Goal: Information Seeking & Learning: Learn about a topic

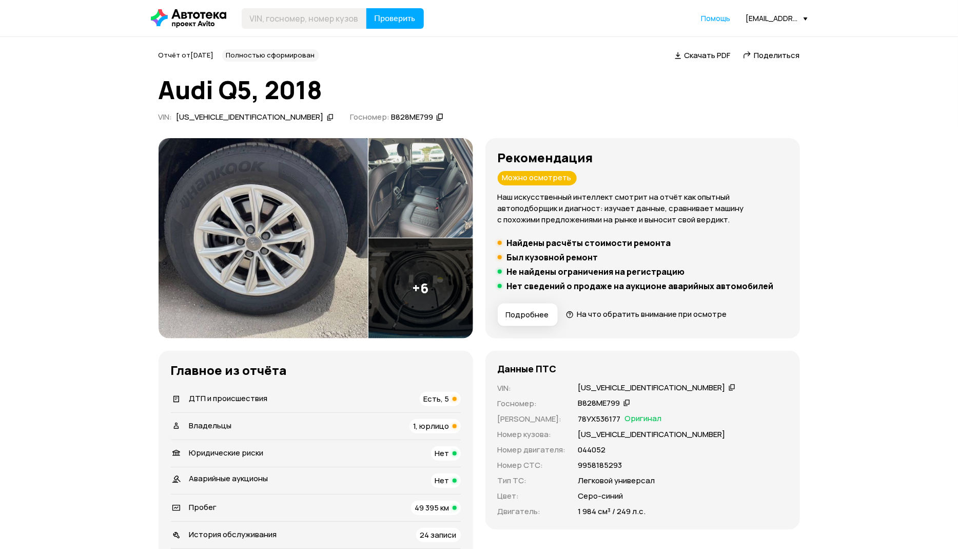
click at [407, 421] on div "Владельцы 1, юрлицо" at bounding box center [316, 426] width 290 height 14
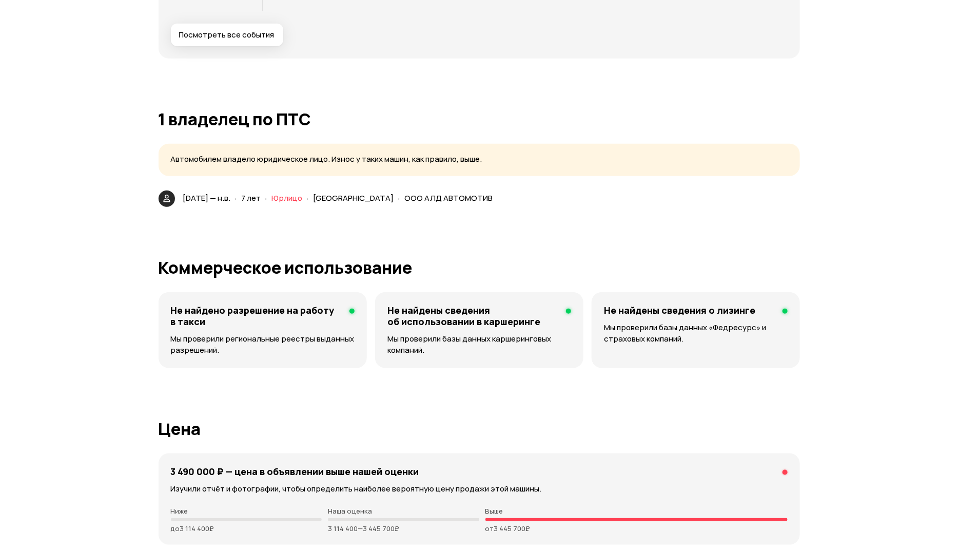
scroll to position [2405, 0]
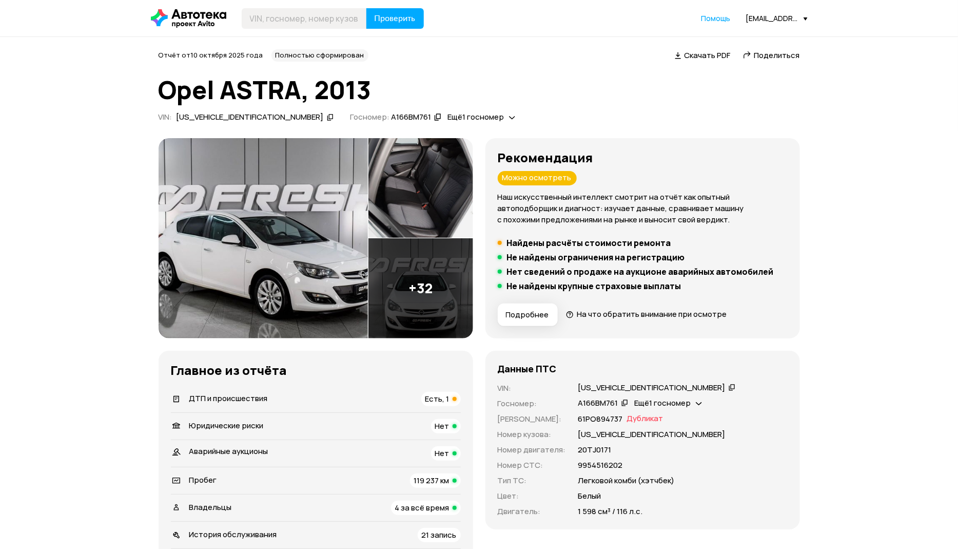
click at [226, 401] on span "ДТП и происшествия" at bounding box center [228, 398] width 79 height 11
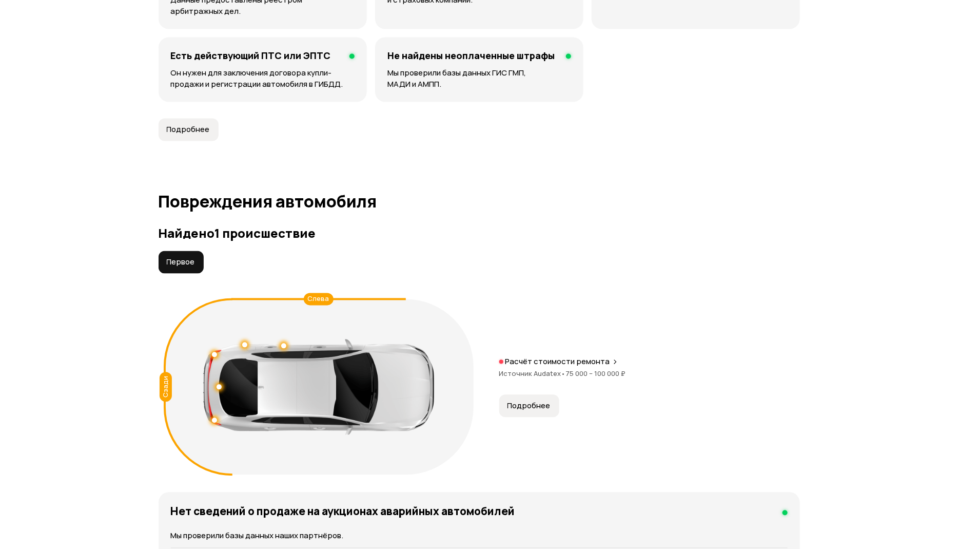
scroll to position [1063, 0]
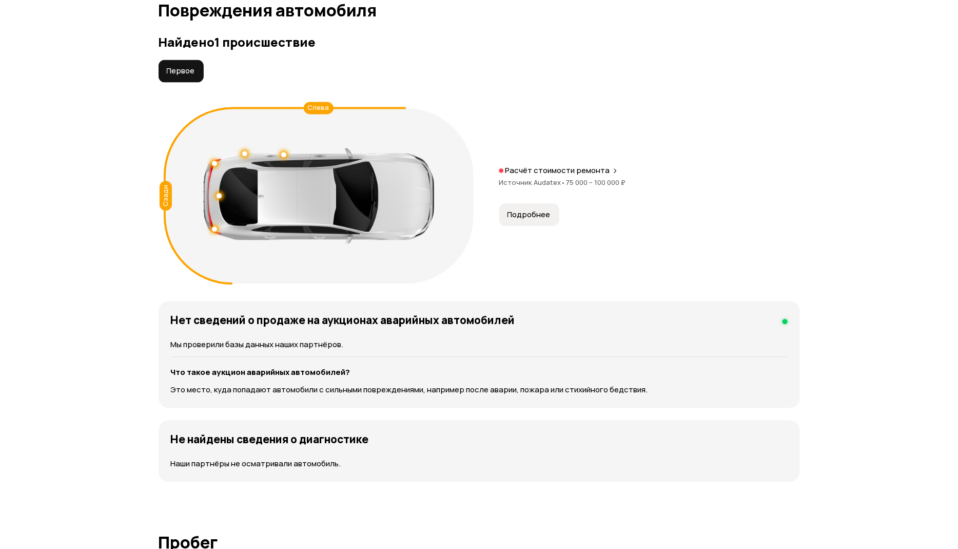
click at [553, 174] on p "Расчёт стоимости ремонта" at bounding box center [558, 170] width 105 height 10
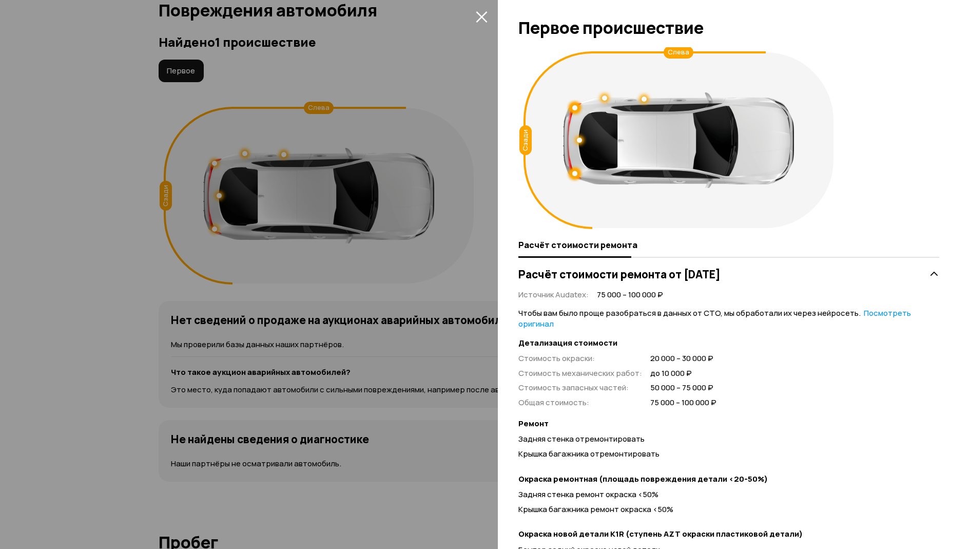
click at [487, 15] on icon "закрыть" at bounding box center [482, 17] width 12 height 12
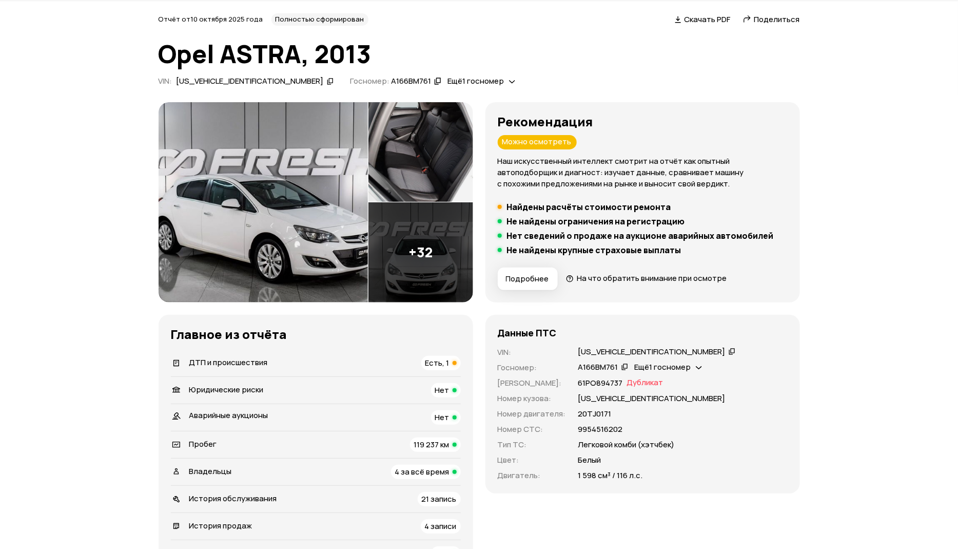
scroll to position [77, 0]
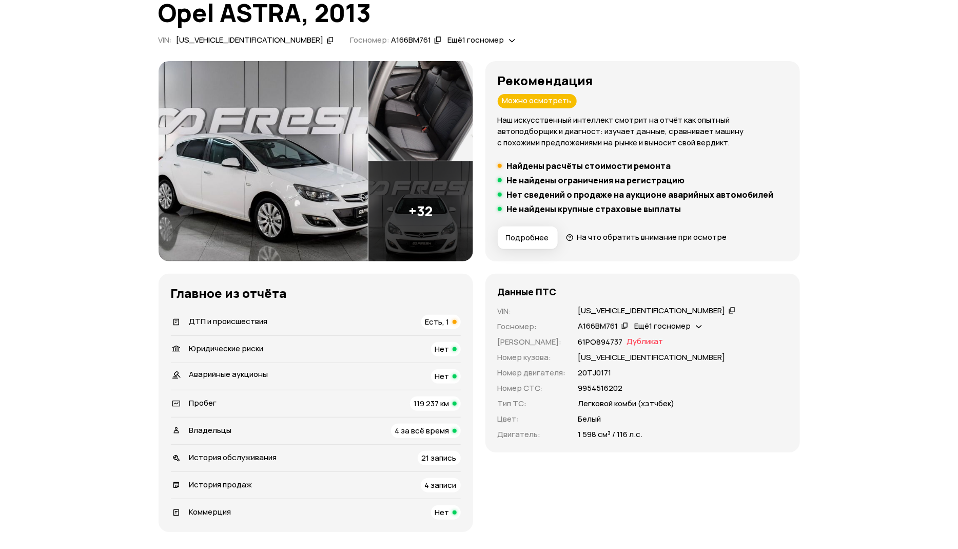
click at [207, 428] on span "Владельцы" at bounding box center [210, 430] width 43 height 11
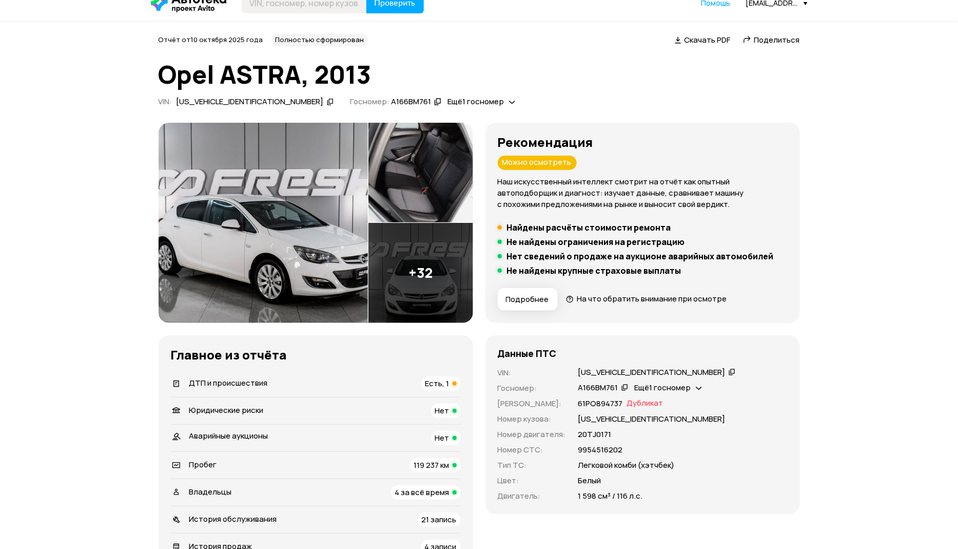
scroll to position [0, 0]
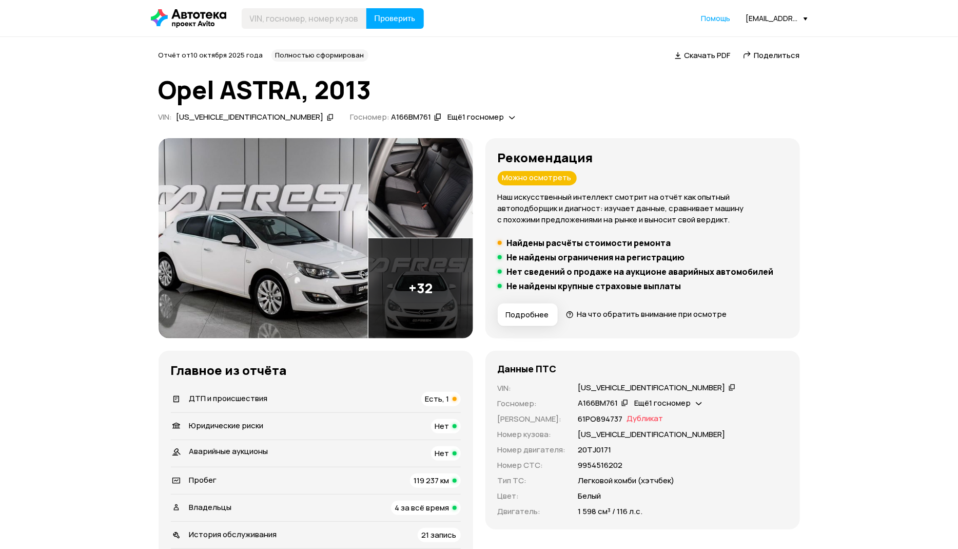
click at [256, 481] on div "Пробег 119 237 км" at bounding box center [316, 480] width 290 height 14
click at [230, 397] on span "ДТП и происшествия" at bounding box center [228, 398] width 79 height 11
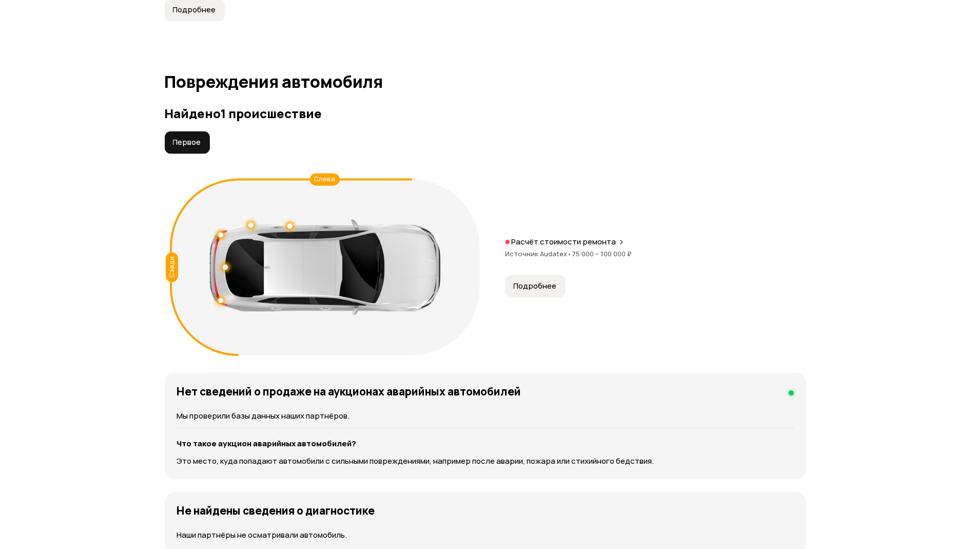
scroll to position [1063, 0]
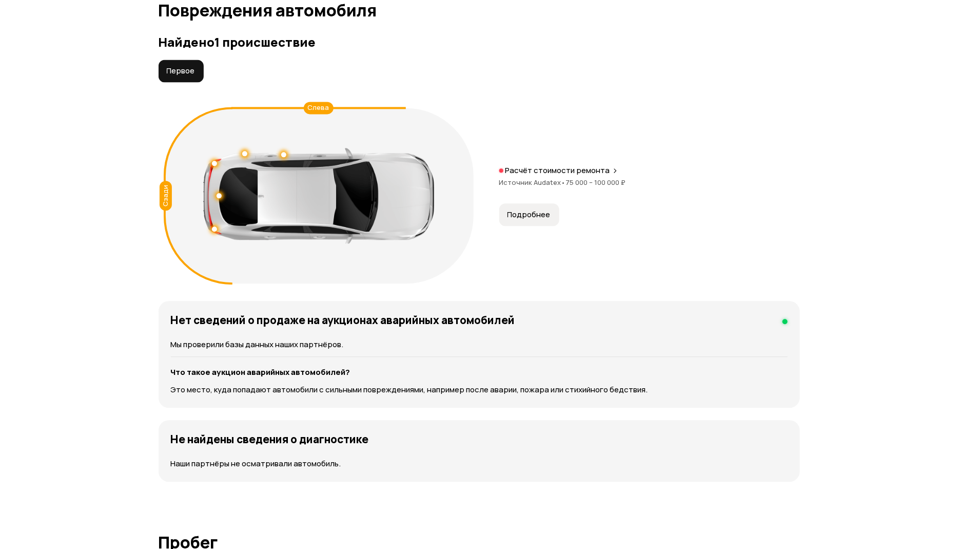
click at [549, 182] on span "Источник Audatex •" at bounding box center [533, 182] width 67 height 9
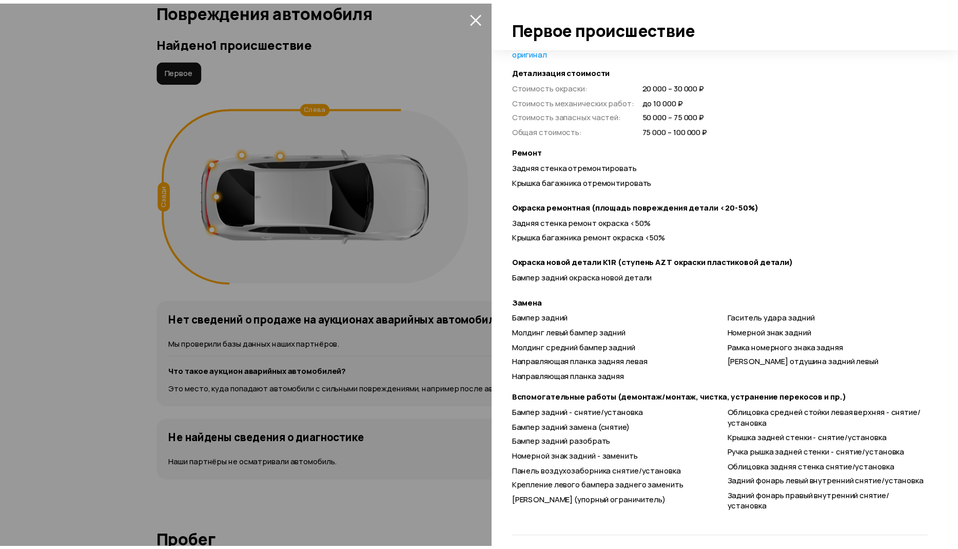
scroll to position [280, 0]
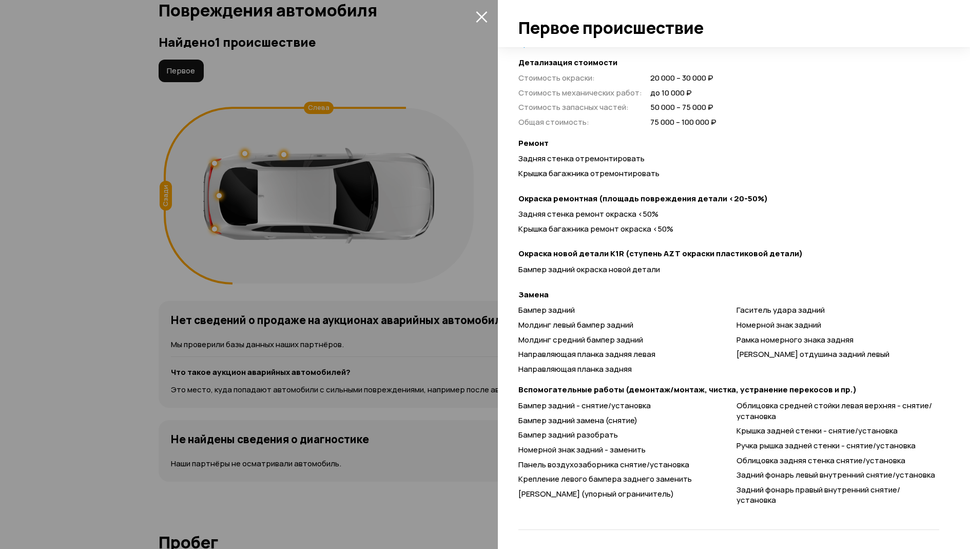
click at [481, 14] on icon "закрыть" at bounding box center [482, 17] width 12 height 12
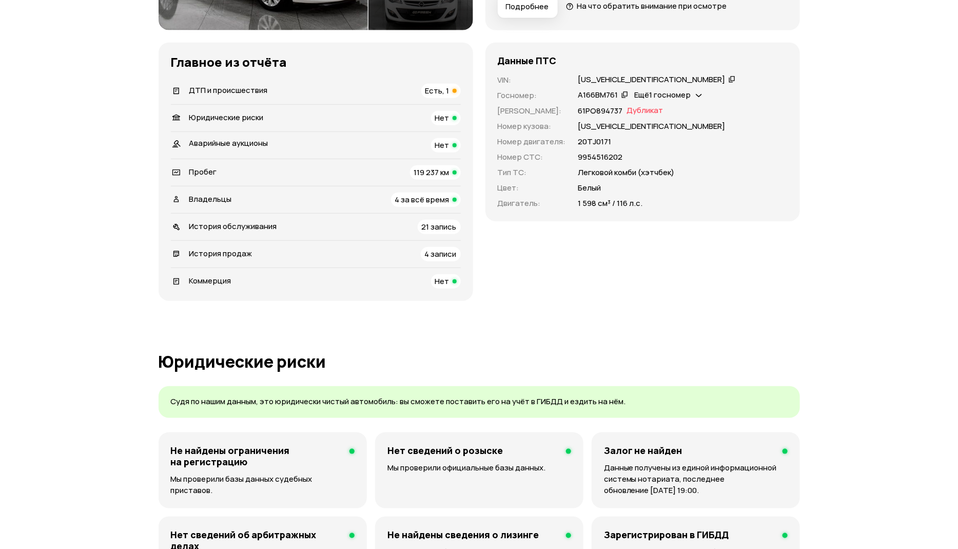
scroll to position [0, 0]
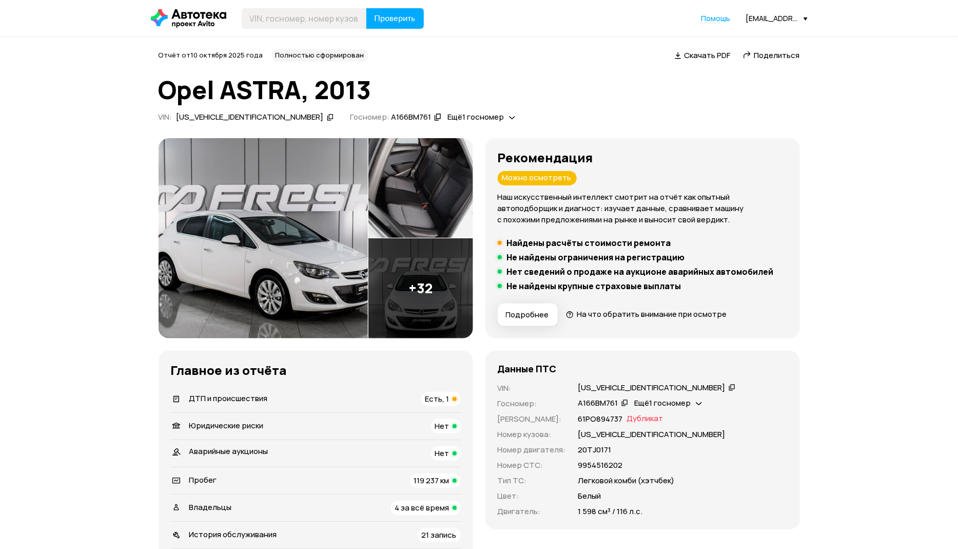
click at [238, 429] on span "Юридические риски" at bounding box center [226, 425] width 74 height 11
click at [236, 398] on span "ДТП и происшествия" at bounding box center [228, 398] width 79 height 11
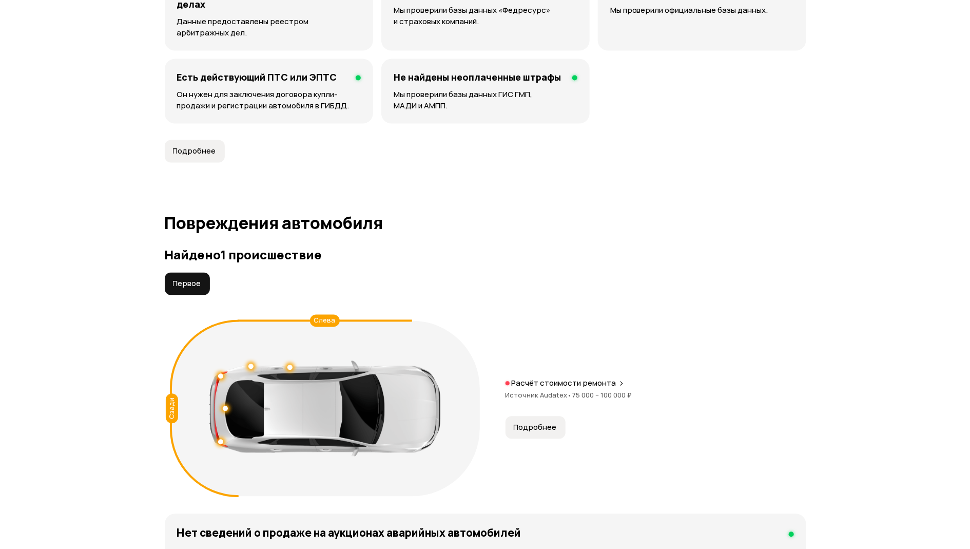
scroll to position [1063, 0]
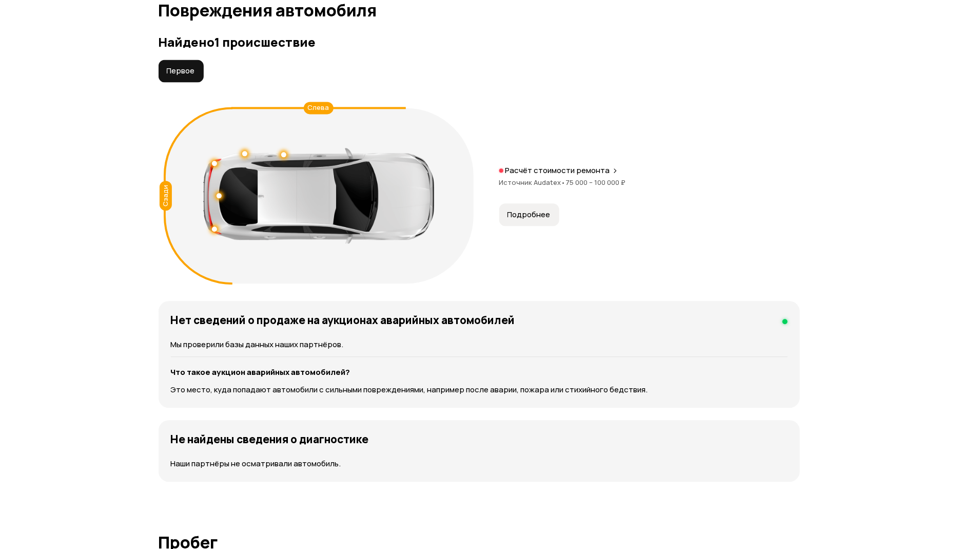
click at [553, 176] on div "Расчёт стоимости ремонта Источник Audatex • 75 000 – 100 000 ₽" at bounding box center [650, 181] width 301 height 33
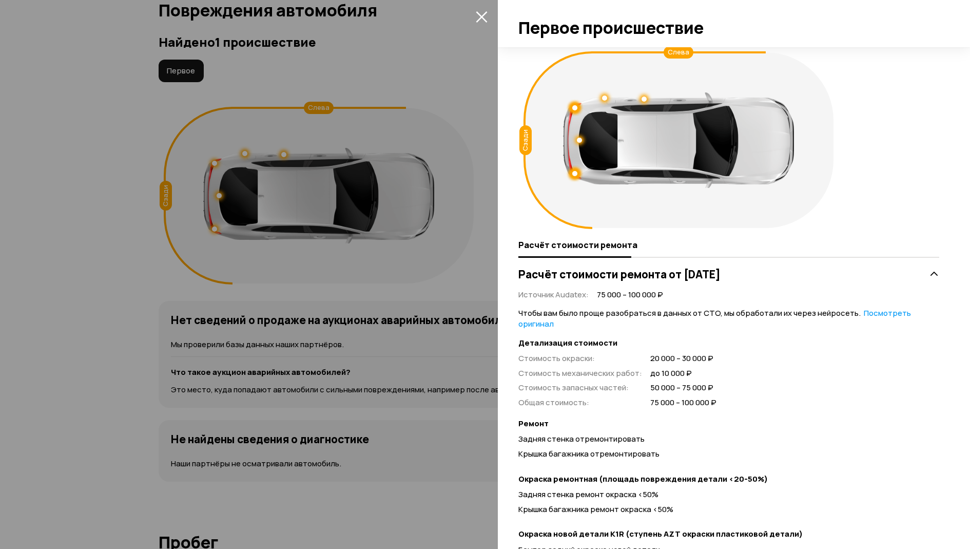
click at [486, 18] on icon "закрыть" at bounding box center [482, 17] width 12 height 12
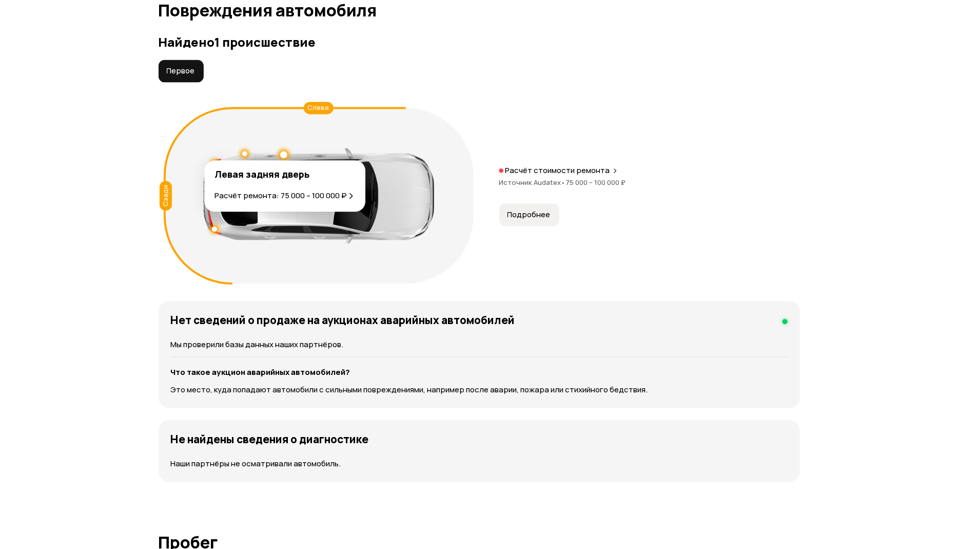
click at [282, 154] on div at bounding box center [283, 154] width 7 height 7
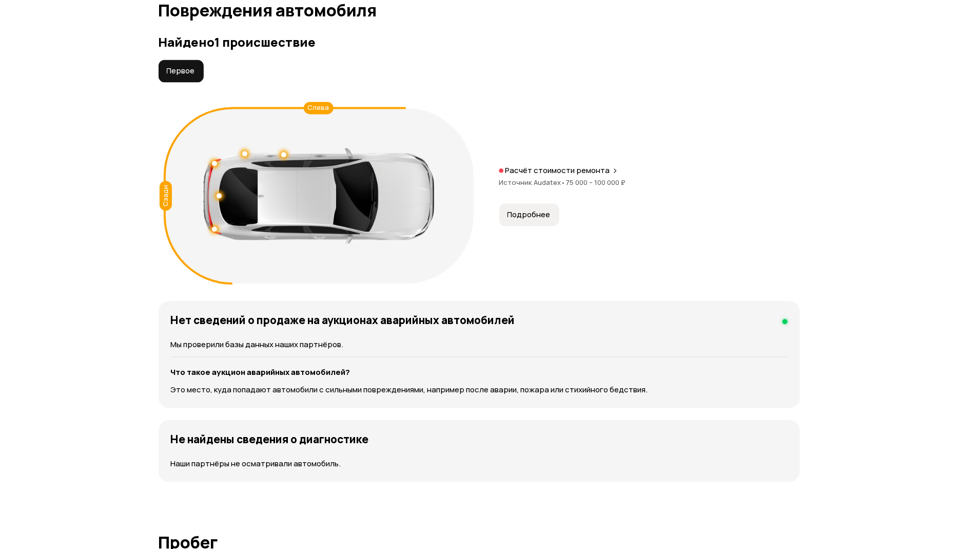
click at [571, 178] on span "75 000 – 100 000 ₽" at bounding box center [596, 182] width 60 height 9
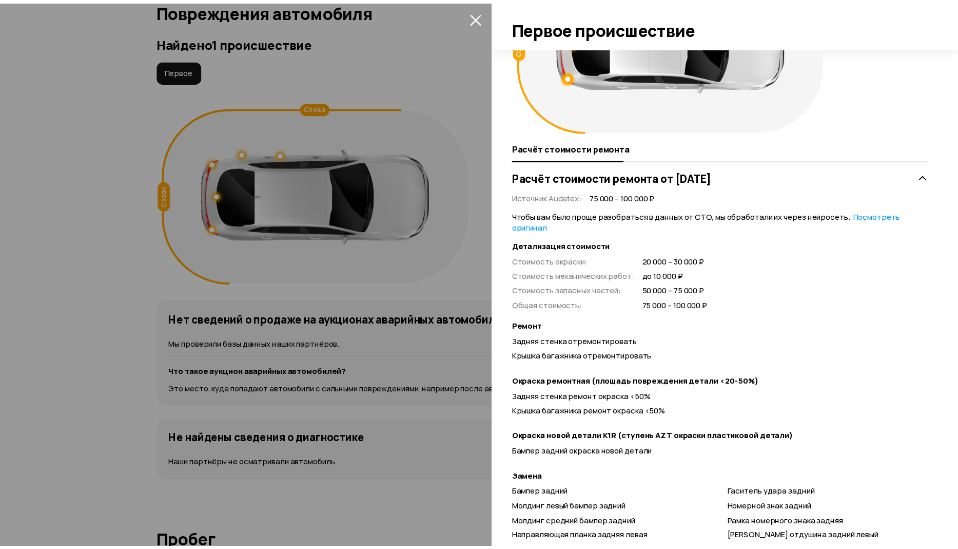
scroll to position [0, 0]
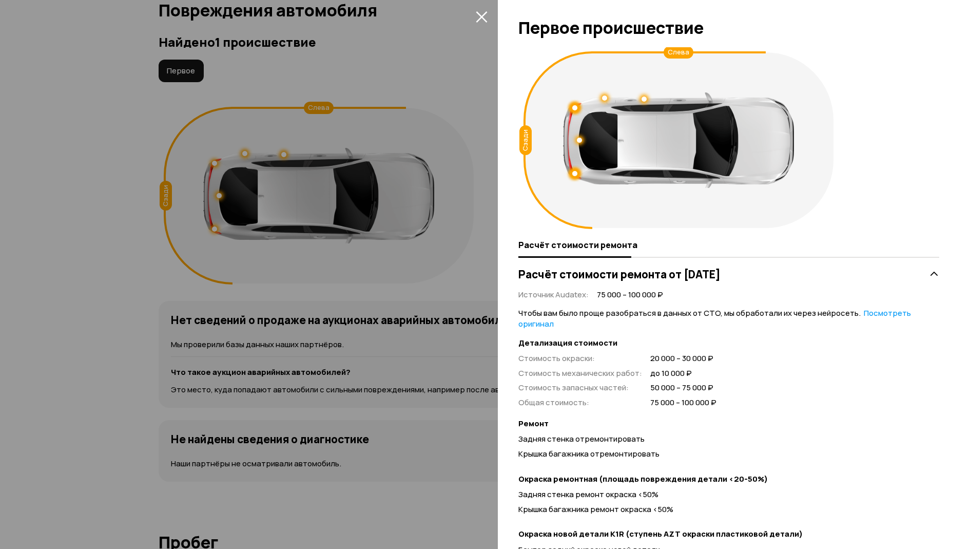
click at [477, 14] on icon "закрыть" at bounding box center [482, 17] width 12 height 12
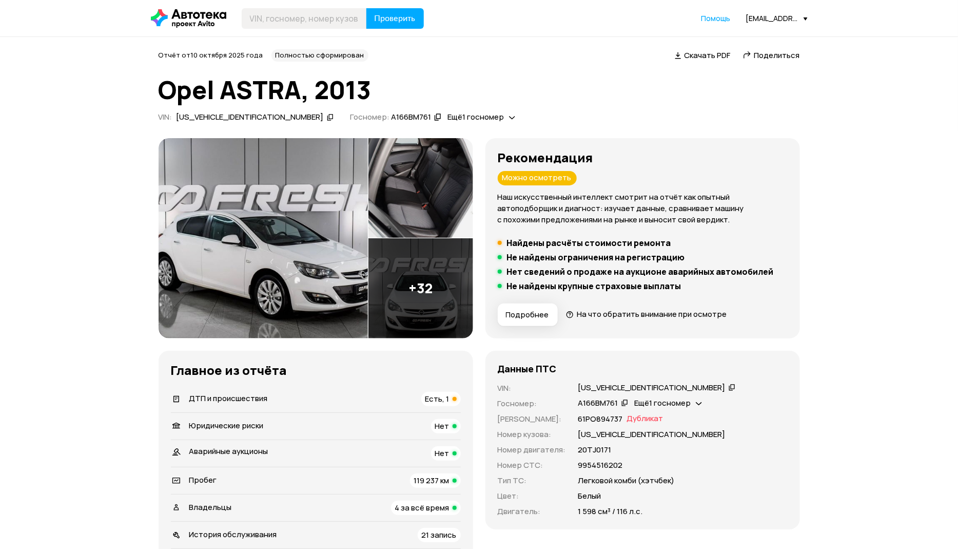
click at [770, 53] on span "Поделиться" at bounding box center [778, 55] width 46 height 11
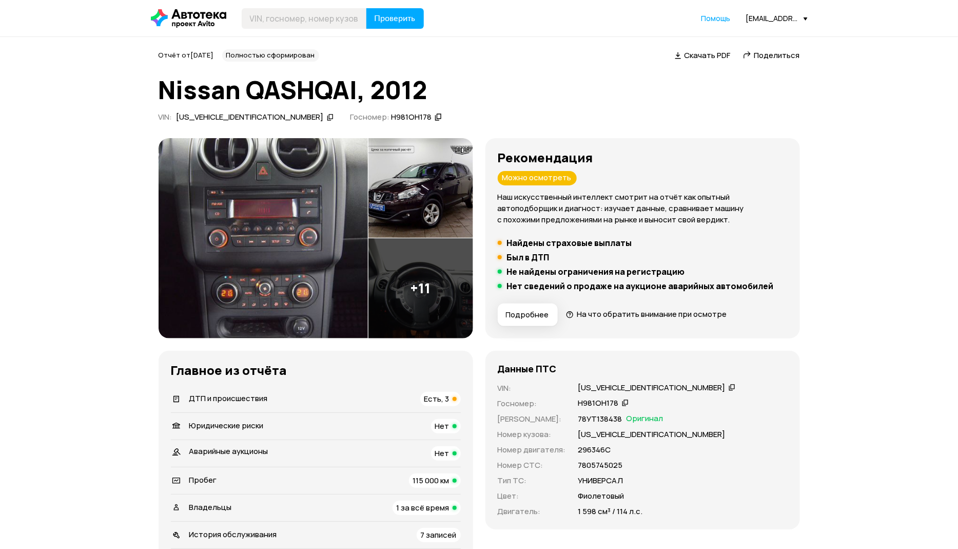
click at [231, 394] on div "ДТП и происшествия Есть, 3" at bounding box center [316, 399] width 290 height 14
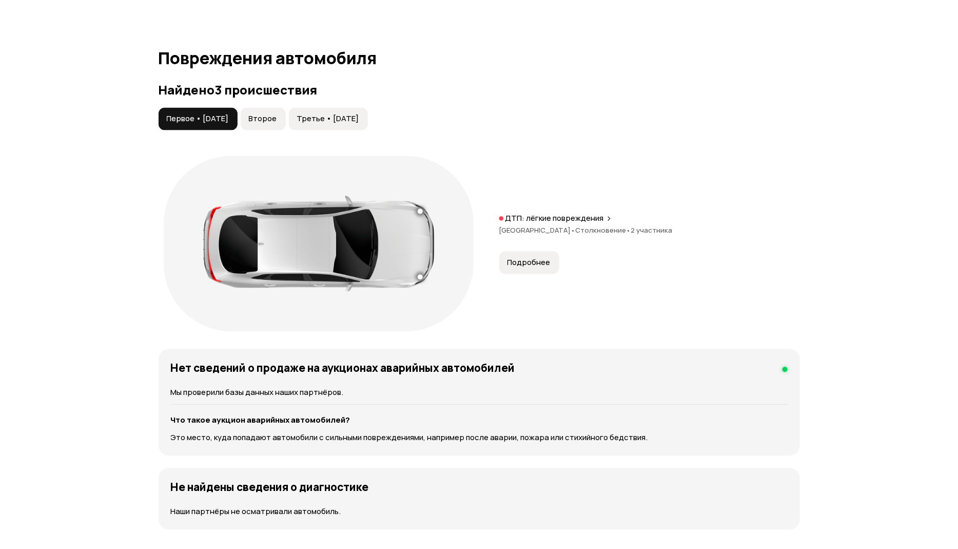
scroll to position [1063, 0]
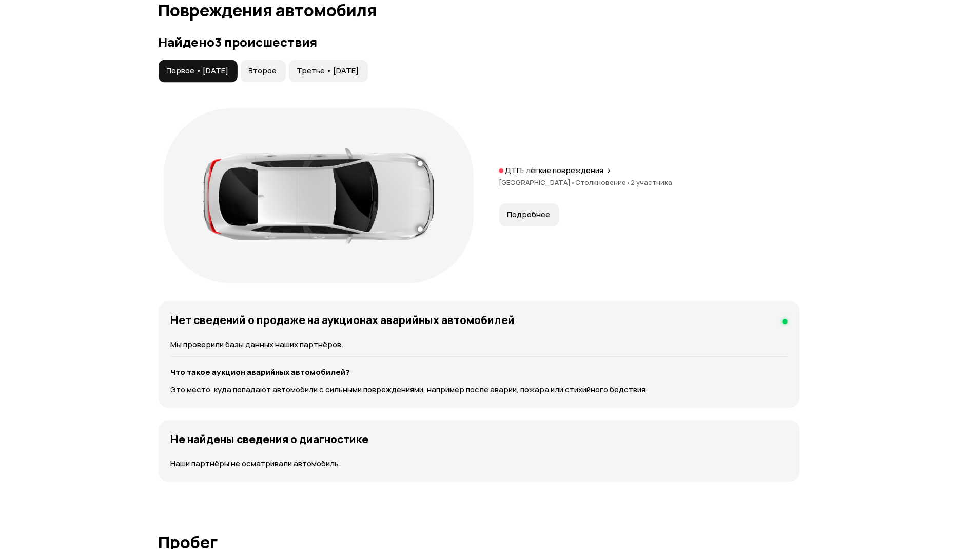
click at [268, 68] on span "Второе" at bounding box center [263, 71] width 28 height 10
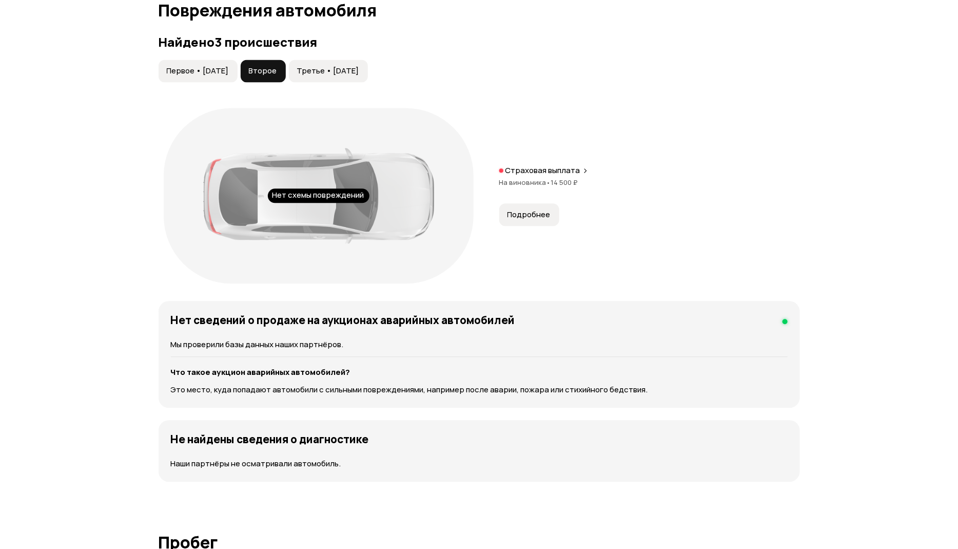
click at [353, 71] on span "Третье • 13 май 2022" at bounding box center [328, 71] width 62 height 10
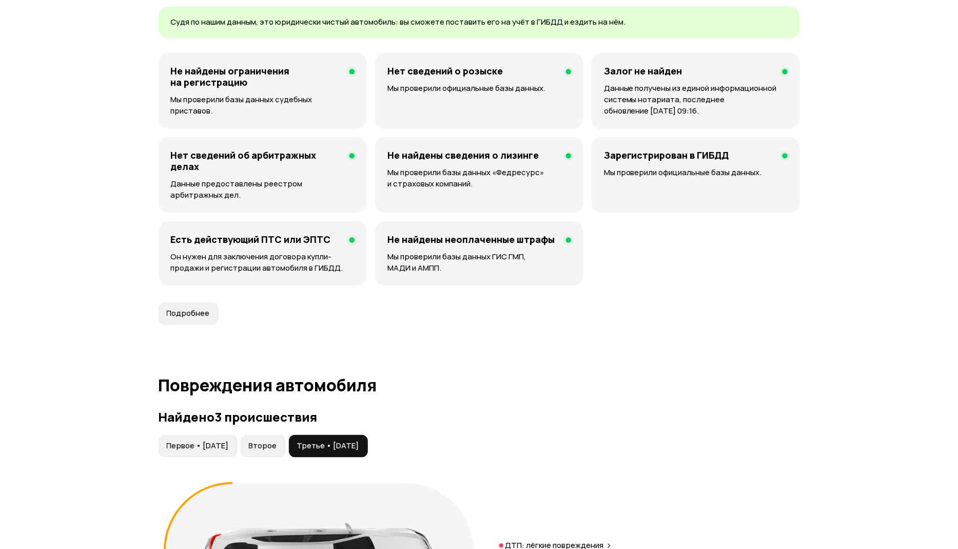
scroll to position [1140, 0]
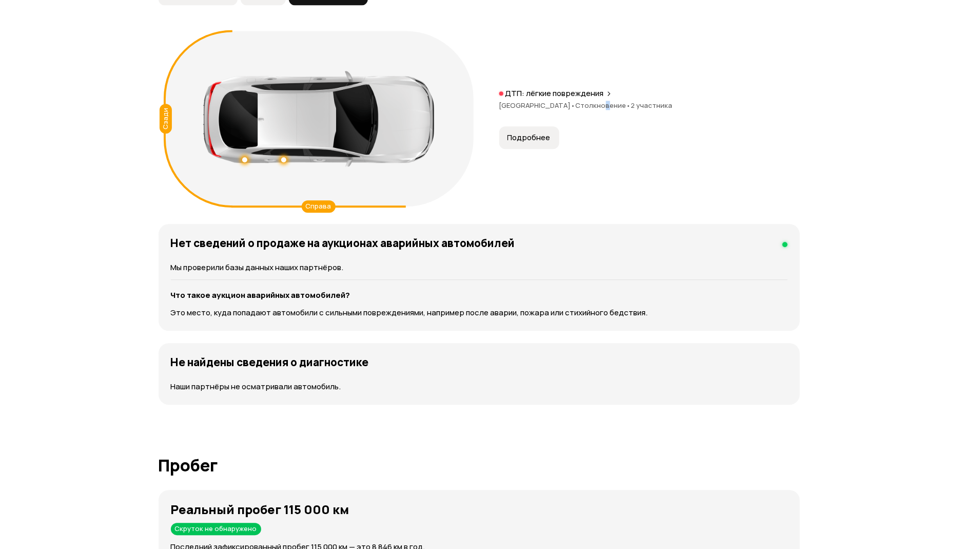
click at [613, 111] on div "ДТП: лёгкие повреждения Ленинградская область • Столкновение • 2 участника" at bounding box center [650, 104] width 301 height 33
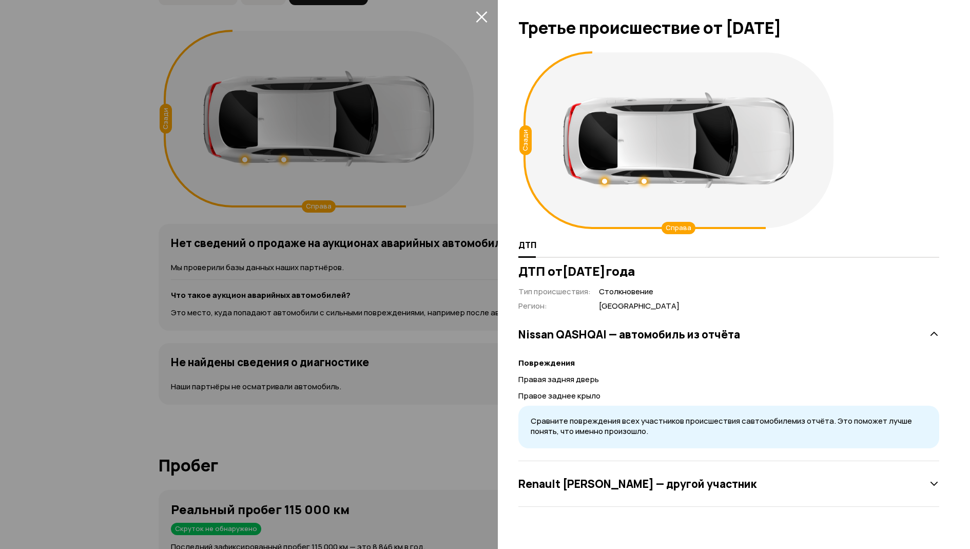
click at [482, 15] on icon "закрыть" at bounding box center [481, 16] width 11 height 11
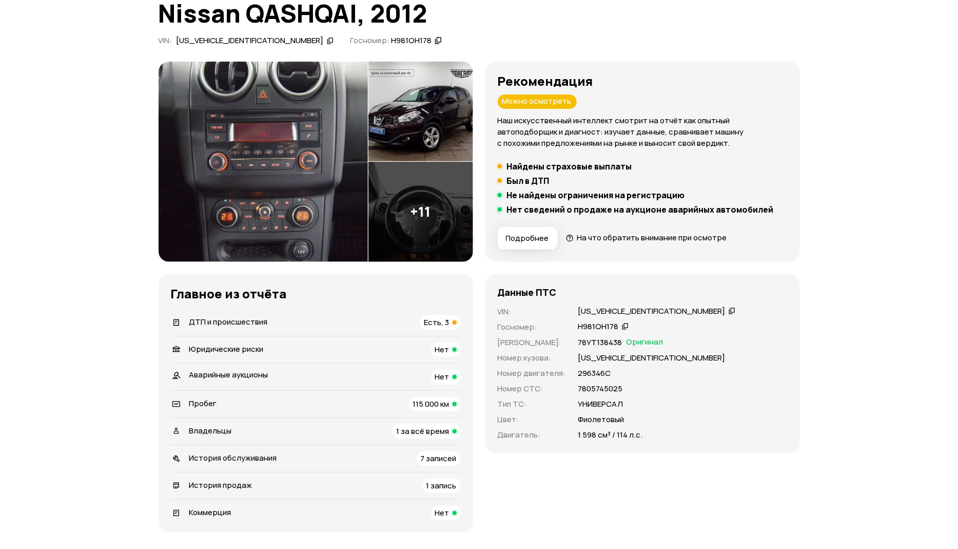
scroll to position [154, 0]
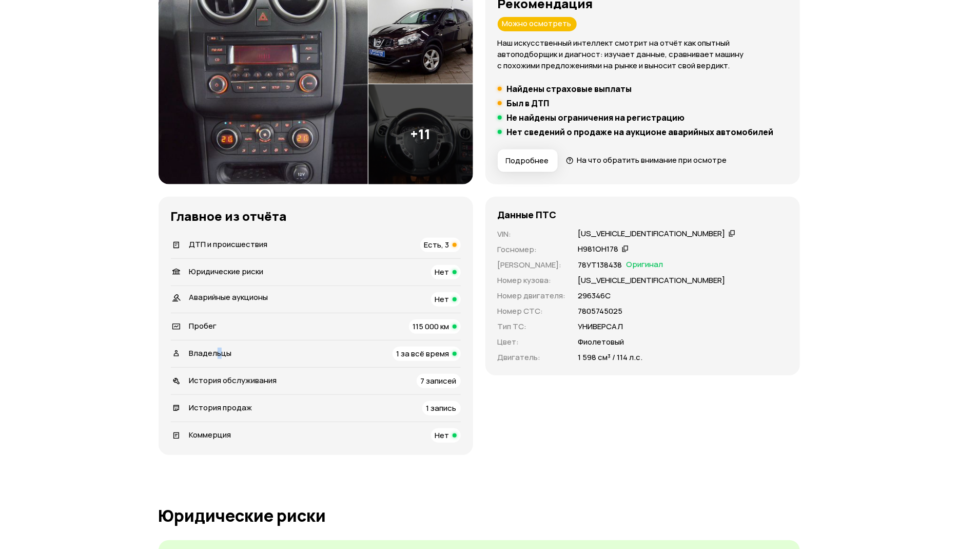
click at [219, 353] on span "Владельцы" at bounding box center [210, 353] width 43 height 11
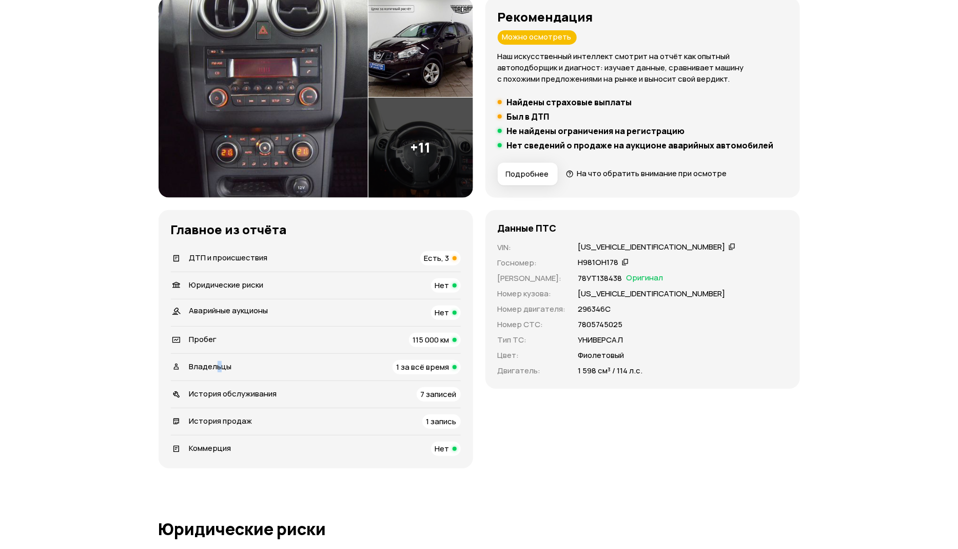
scroll to position [144, 0]
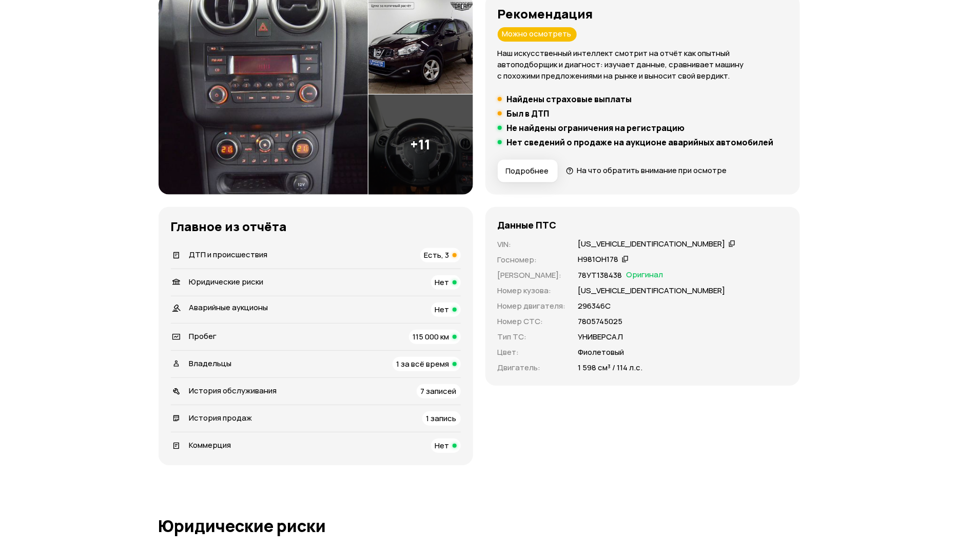
click at [206, 361] on span "Владельцы" at bounding box center [210, 363] width 43 height 11
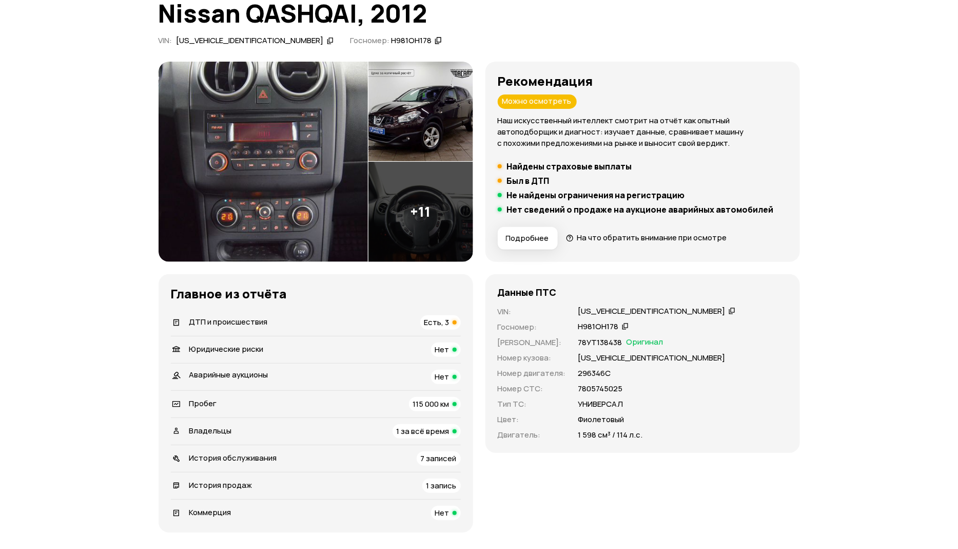
scroll to position [77, 0]
click at [189, 399] on span "Пробег" at bounding box center [203, 402] width 28 height 11
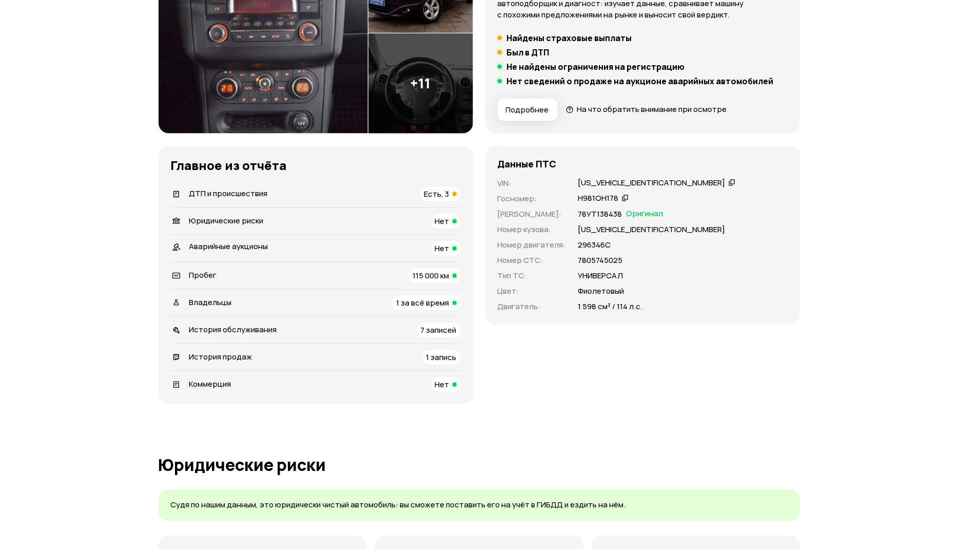
scroll to position [0, 0]
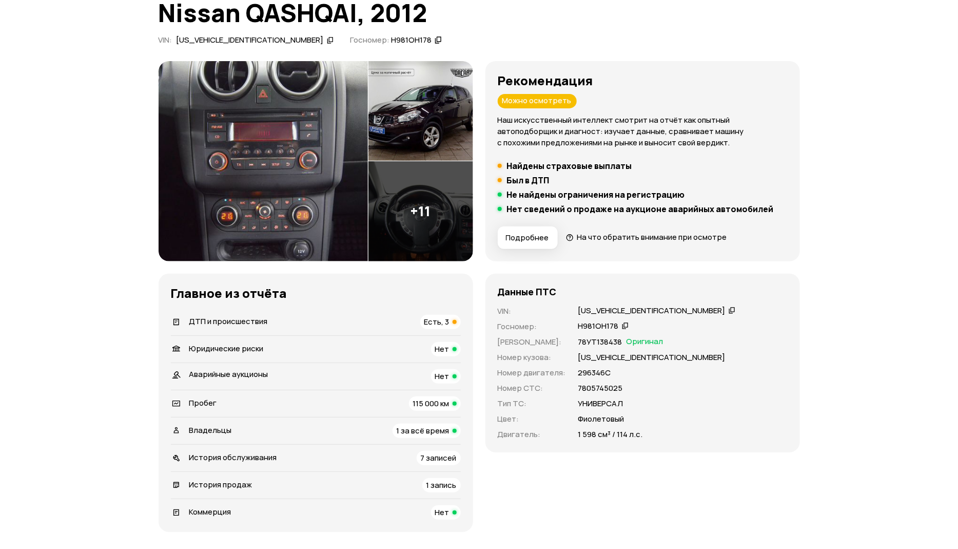
click at [241, 323] on span "ДТП и происшествия" at bounding box center [228, 321] width 79 height 11
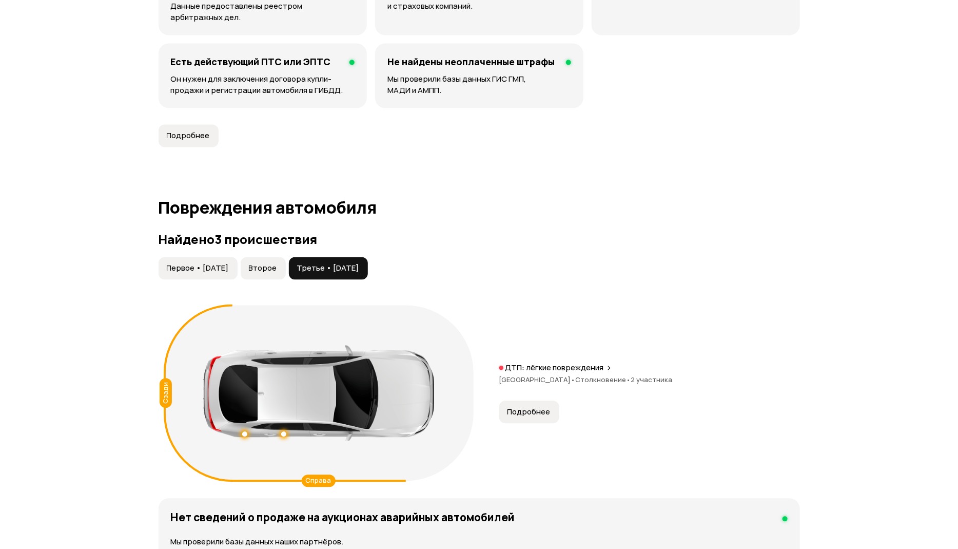
scroll to position [1063, 0]
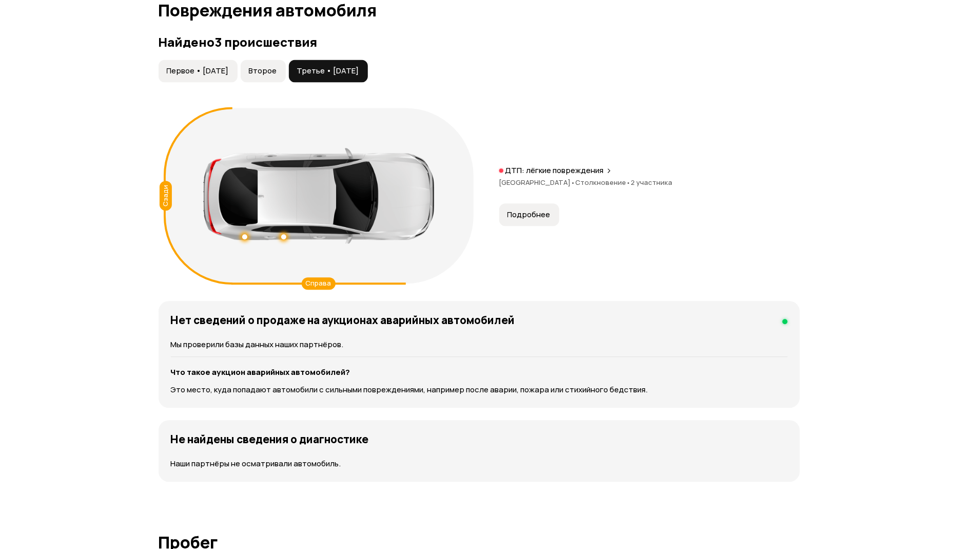
click at [276, 70] on span "Второе" at bounding box center [263, 71] width 28 height 10
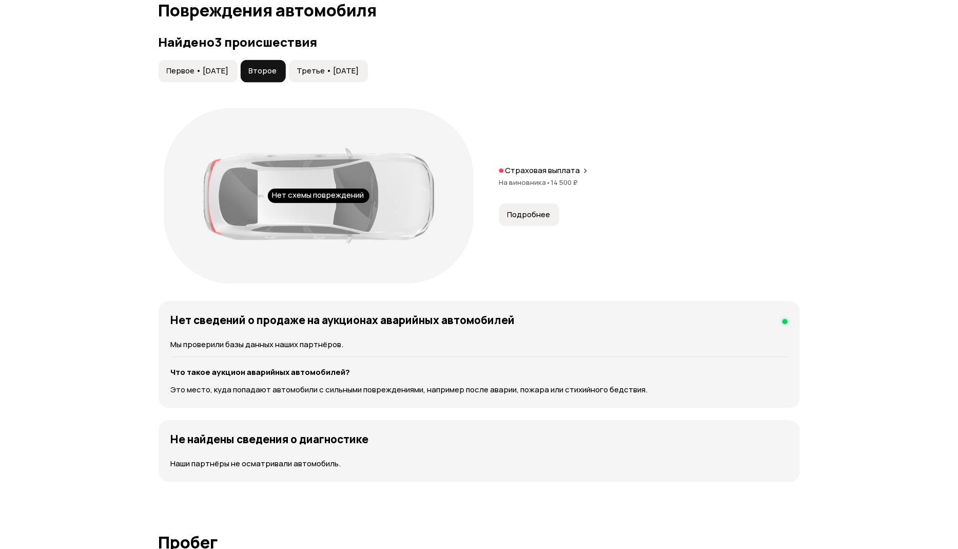
click at [229, 67] on span "Первое • 26 авг 2017" at bounding box center [198, 71] width 62 height 10
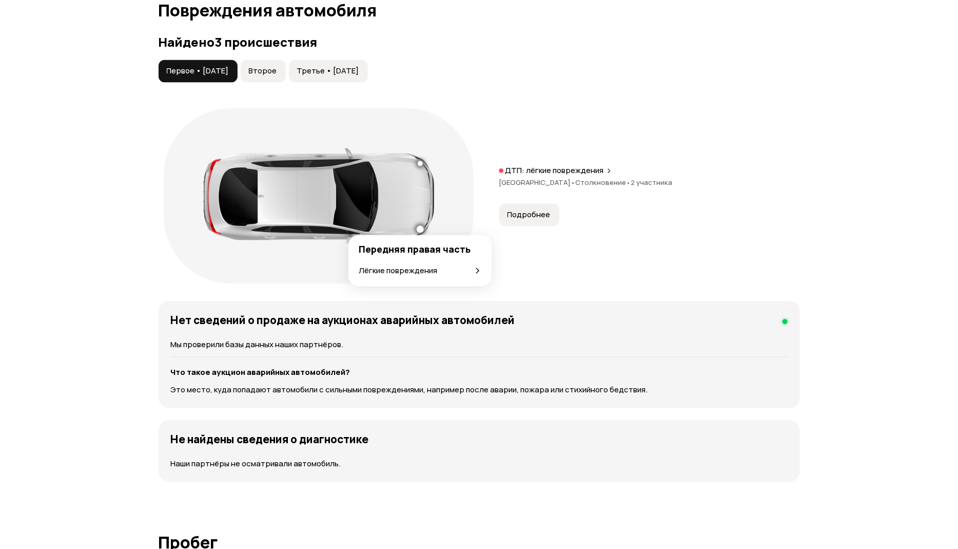
click at [420, 228] on div at bounding box center [420, 228] width 7 height 7
click at [356, 72] on span "Третье • 13 май 2022" at bounding box center [328, 71] width 62 height 10
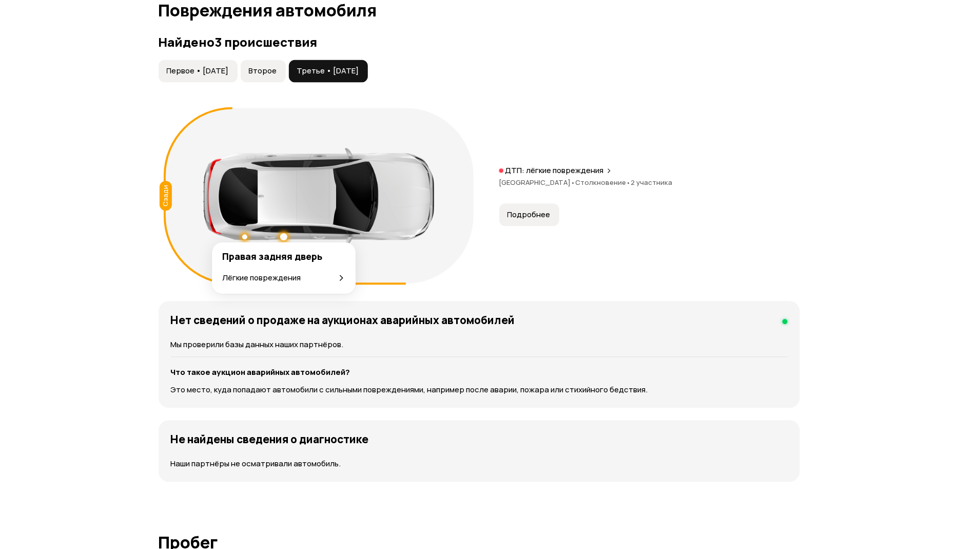
click at [284, 237] on div at bounding box center [283, 236] width 7 height 7
click at [245, 236] on div at bounding box center [244, 236] width 7 height 7
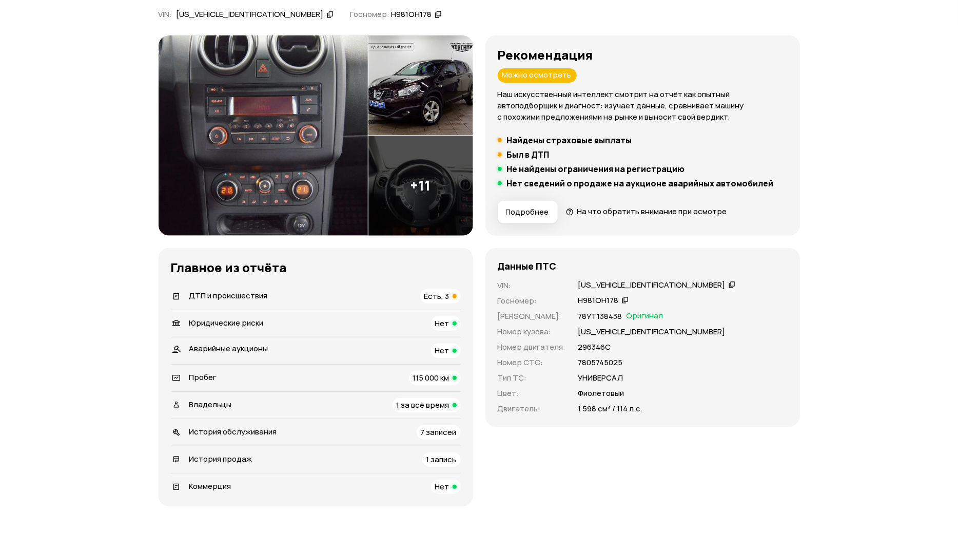
scroll to position [62, 0]
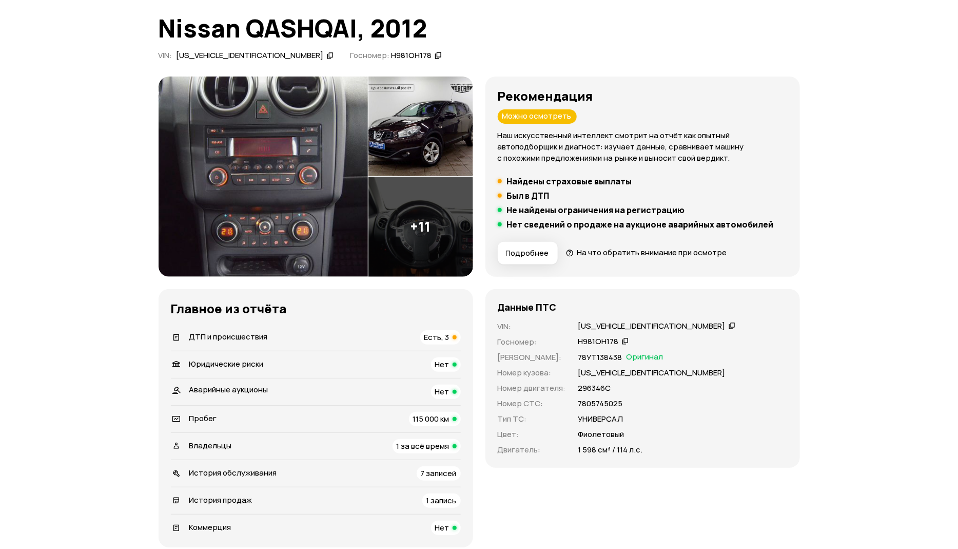
click at [209, 363] on span "Юридические риски" at bounding box center [226, 363] width 74 height 11
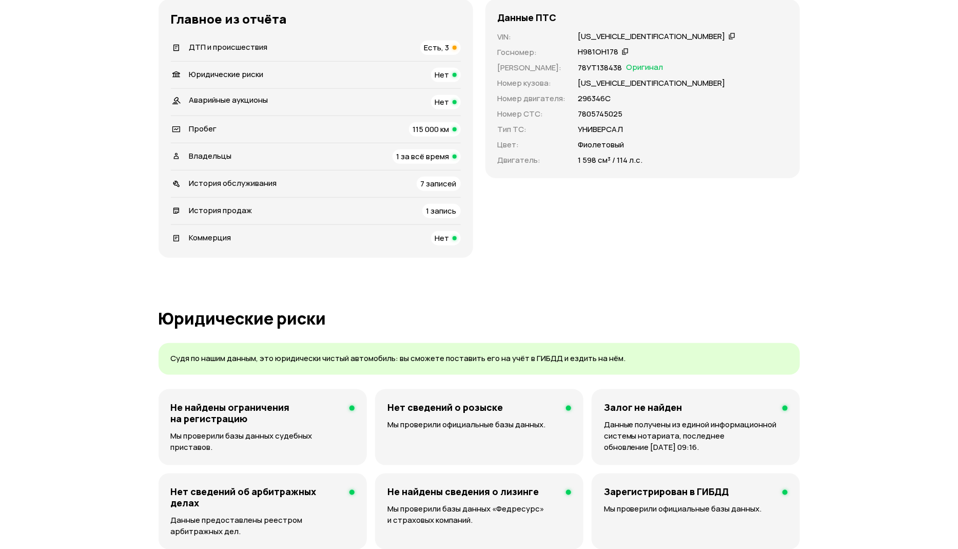
scroll to position [120, 0]
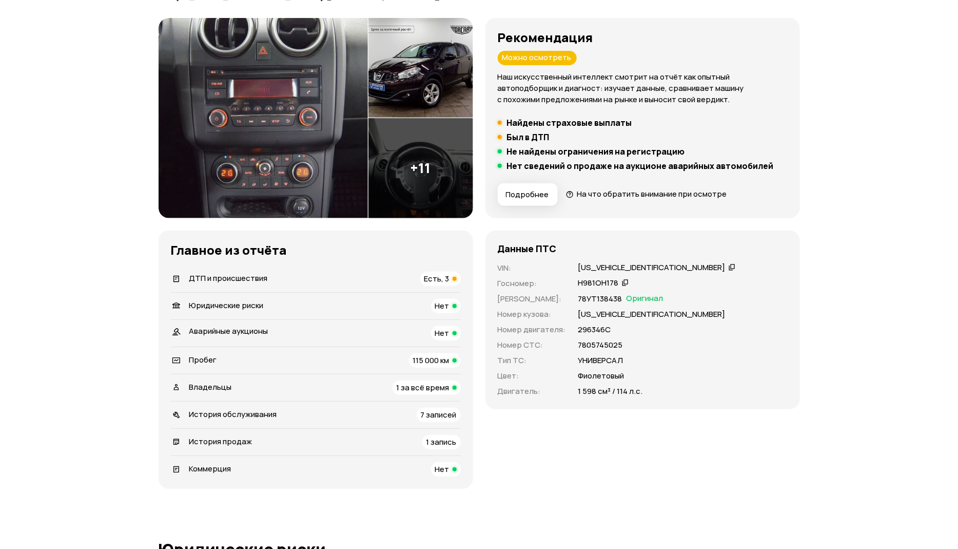
click at [214, 389] on span "Владельцы" at bounding box center [210, 386] width 43 height 11
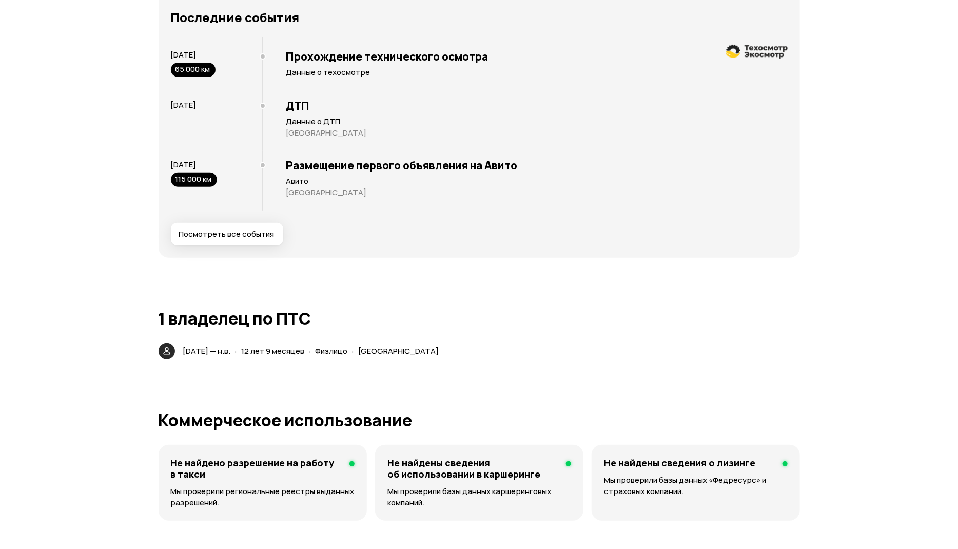
scroll to position [2025, 0]
drag, startPoint x: 467, startPoint y: 348, endPoint x: 184, endPoint y: 350, distance: 282.9
click at [184, 350] on div "22 января 2013 — н.в. · 12 лет 9 месяцев · Физлицо · Санкт-Петербург" at bounding box center [313, 351] width 264 height 15
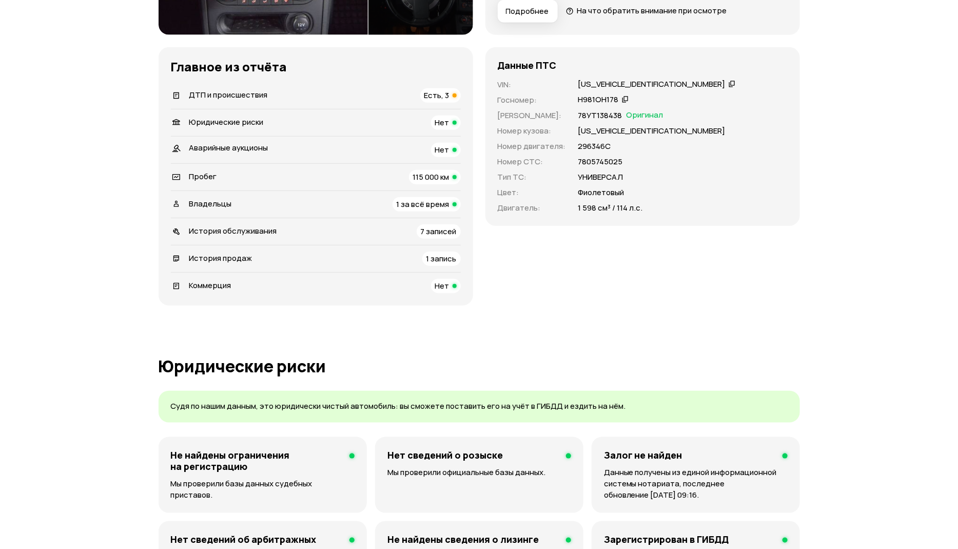
scroll to position [0, 0]
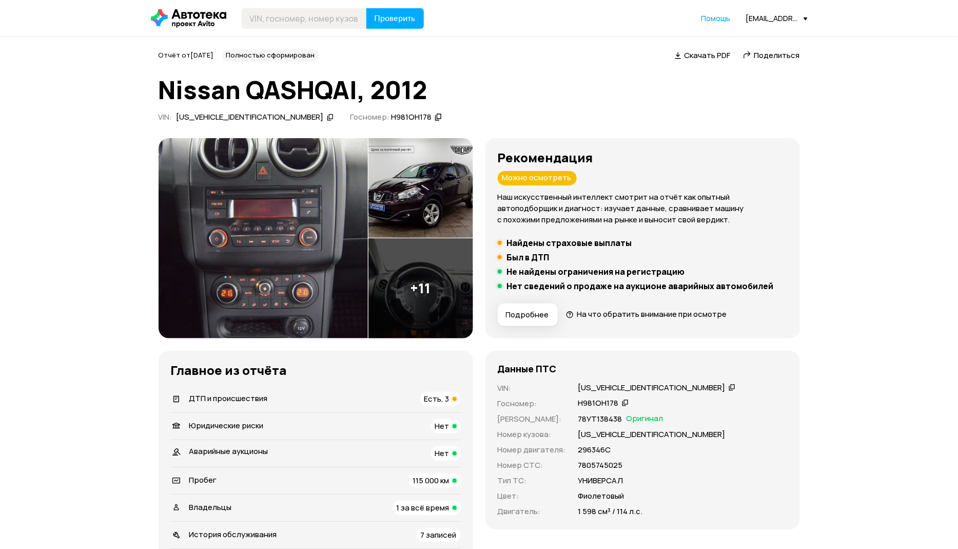
click at [214, 479] on span "Пробег" at bounding box center [203, 479] width 28 height 11
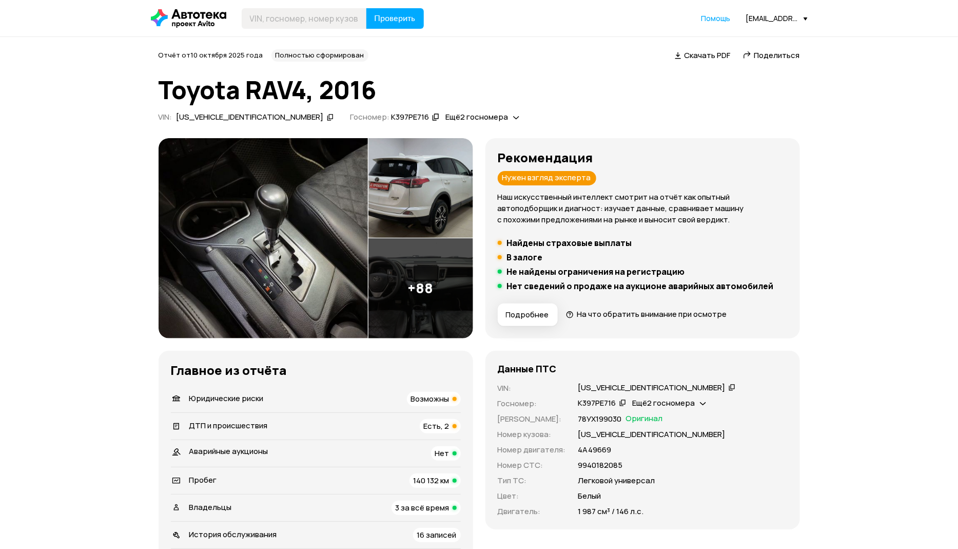
click at [343, 507] on div "Владельцы 3 за всё время" at bounding box center [316, 508] width 290 height 14
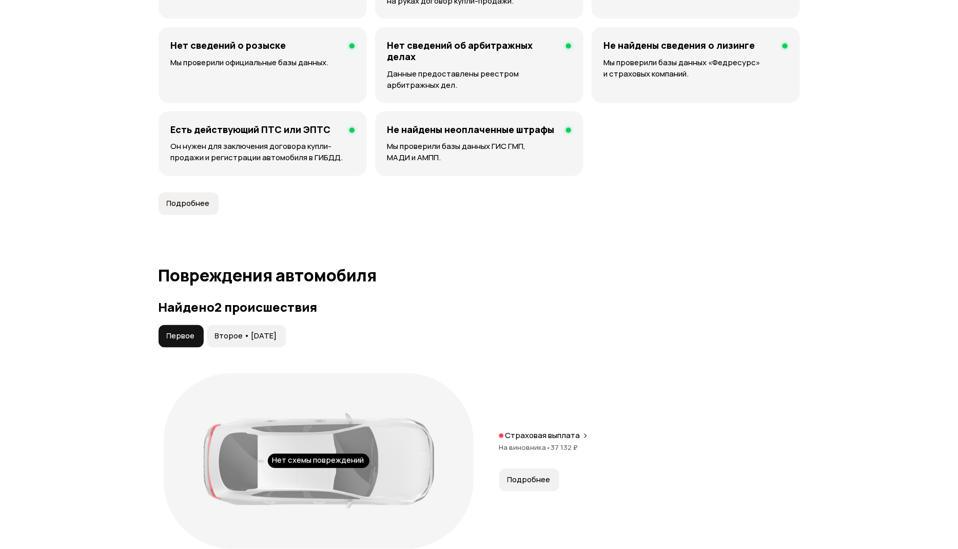
scroll to position [847, 0]
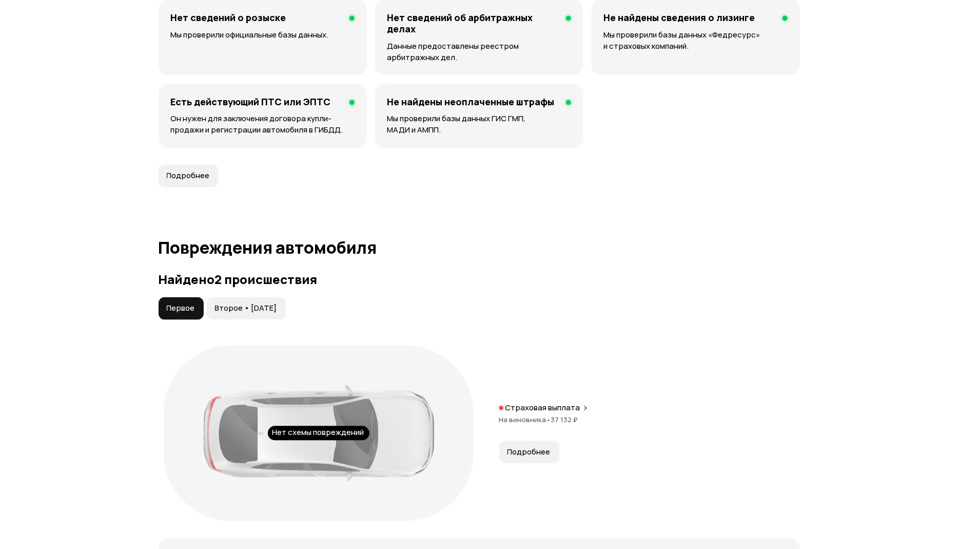
click at [266, 309] on span "Второе • 01 июл 2022" at bounding box center [246, 308] width 62 height 10
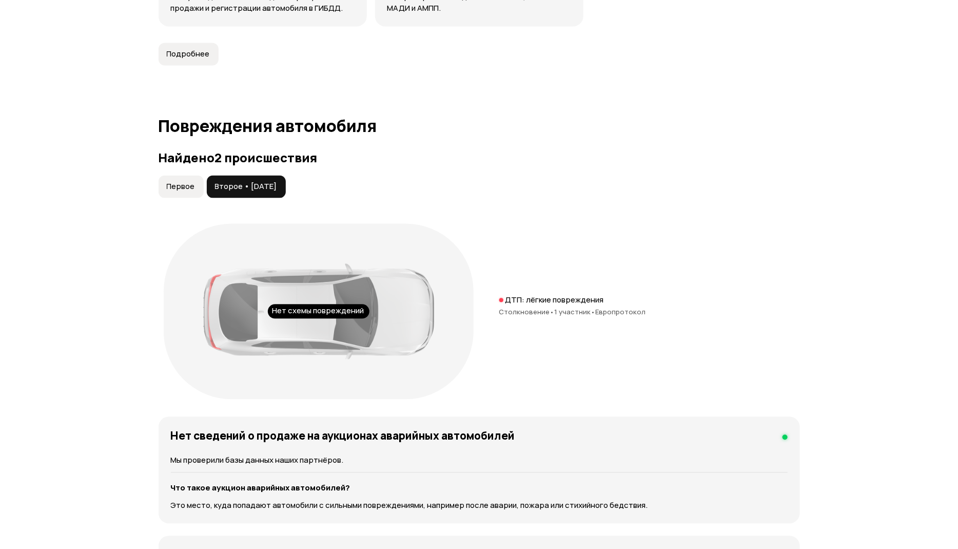
scroll to position [924, 0]
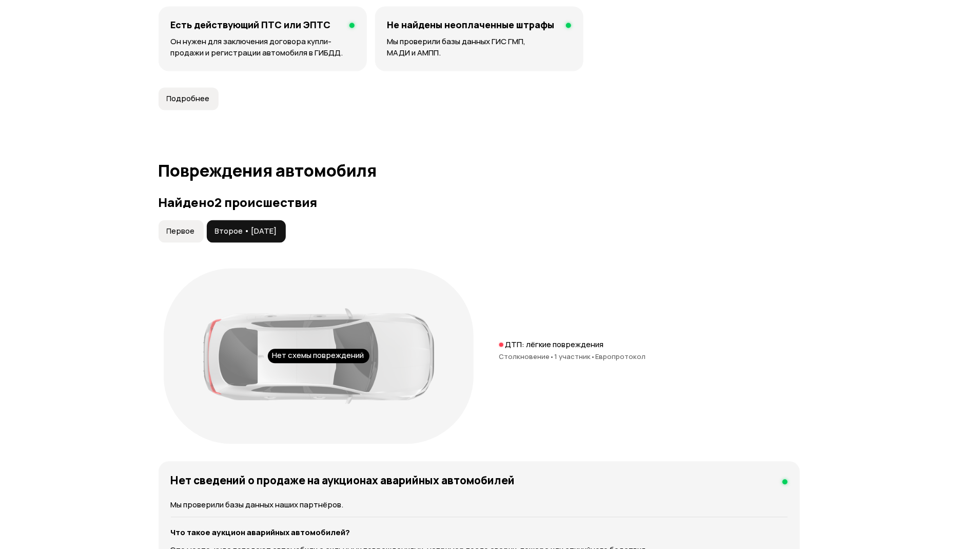
click at [177, 232] on span "Первое" at bounding box center [181, 231] width 28 height 10
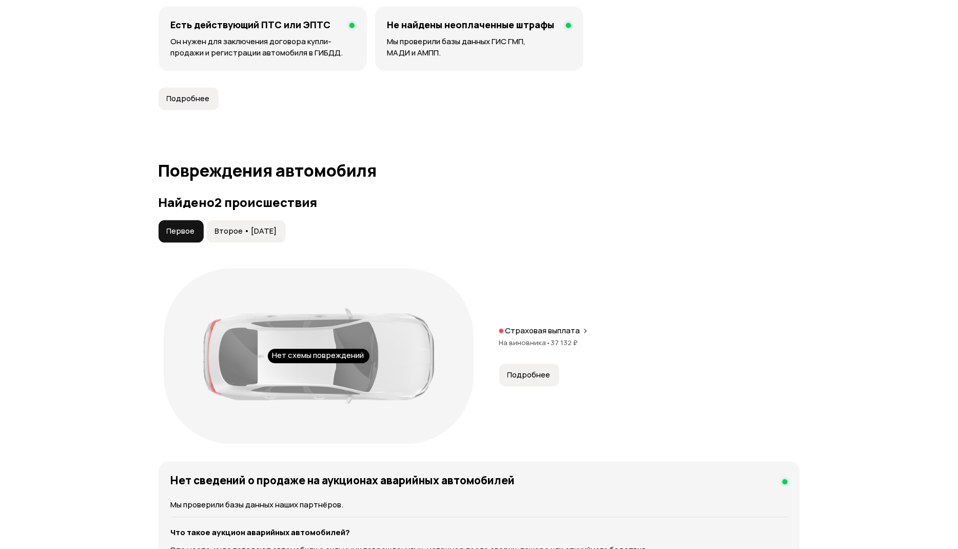
click at [246, 228] on span "Второе • 01 июл 2022" at bounding box center [246, 231] width 62 height 10
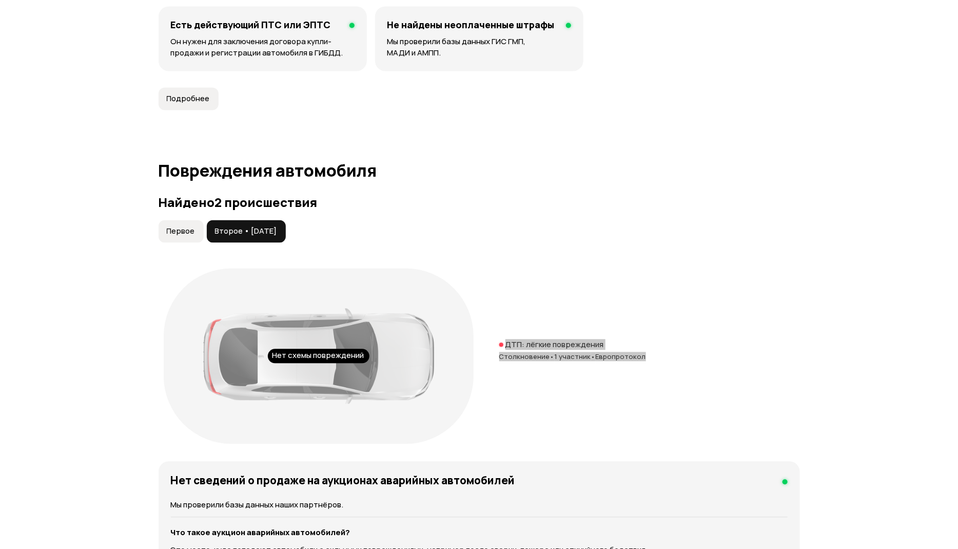
drag, startPoint x: 643, startPoint y: 356, endPoint x: 501, endPoint y: 343, distance: 142.8
click at [501, 343] on div "ДТП: лёгкие повреждения Столкновение • 1 участник • Европротокол" at bounding box center [650, 356] width 301 height 33
click at [501, 340] on div "ДТП: лёгкие повреждения" at bounding box center [650, 345] width 301 height 10
click at [501, 343] on div at bounding box center [502, 345] width 4 height 4
drag, startPoint x: 504, startPoint y: 341, endPoint x: 660, endPoint y: 363, distance: 158.1
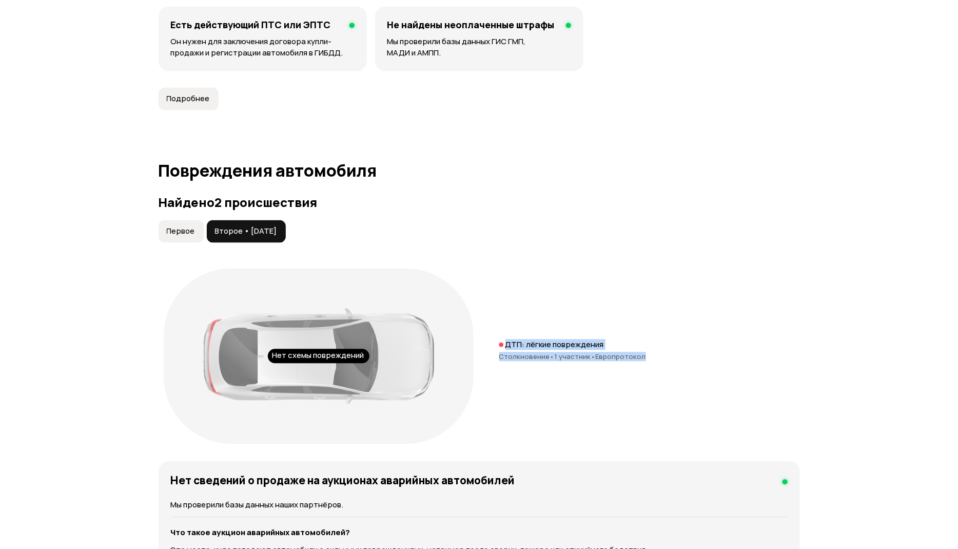
click at [665, 362] on div "ДТП: лёгкие повреждения Столкновение • 1 участник • Европротокол" at bounding box center [650, 356] width 301 height 33
click at [642, 356] on div "Столкновение • 1 участник • Европротокол" at bounding box center [650, 356] width 301 height 9
drag, startPoint x: 271, startPoint y: 355, endPoint x: 361, endPoint y: 356, distance: 90.4
click at [361, 356] on div "Нет схемы повреждений" at bounding box center [319, 356] width 102 height 14
click at [193, 233] on span "Первое" at bounding box center [181, 231] width 28 height 10
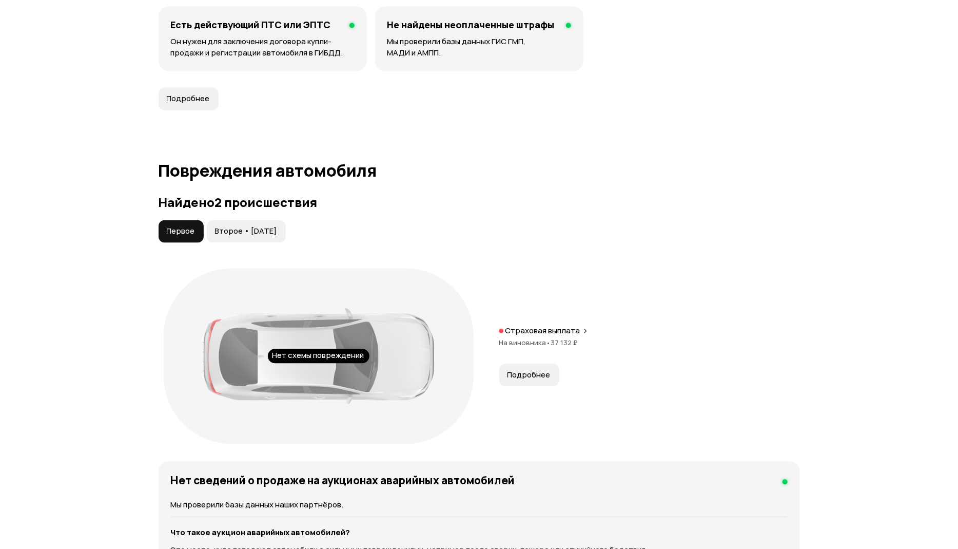
click at [574, 332] on p "Страховая выплата" at bounding box center [543, 331] width 75 height 10
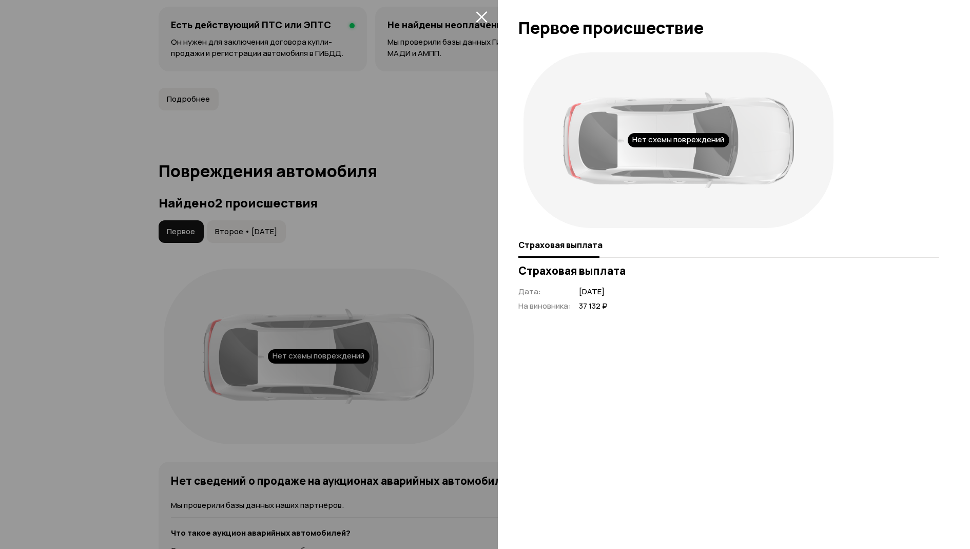
click at [434, 220] on div at bounding box center [485, 274] width 970 height 549
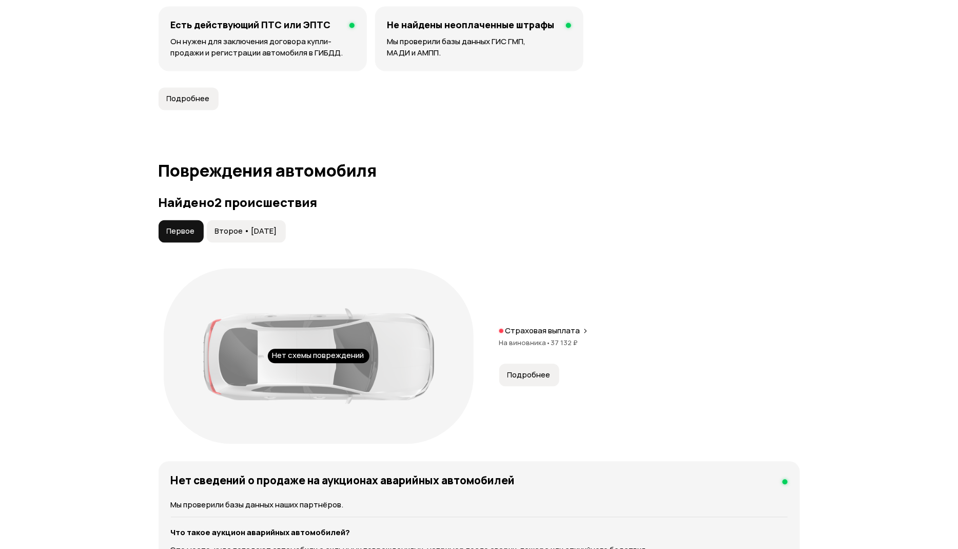
click at [559, 331] on p "Страховая выплата" at bounding box center [543, 331] width 75 height 10
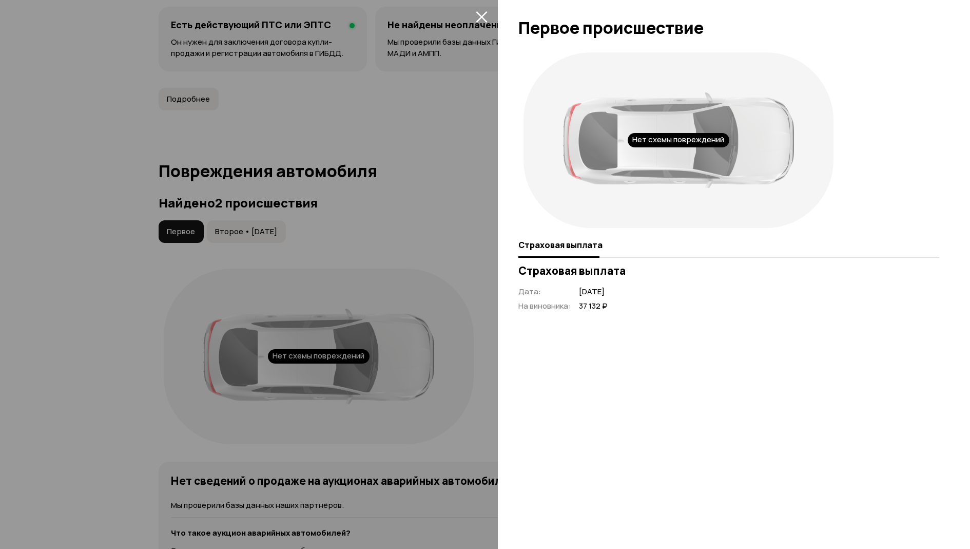
click at [431, 191] on div at bounding box center [485, 274] width 970 height 549
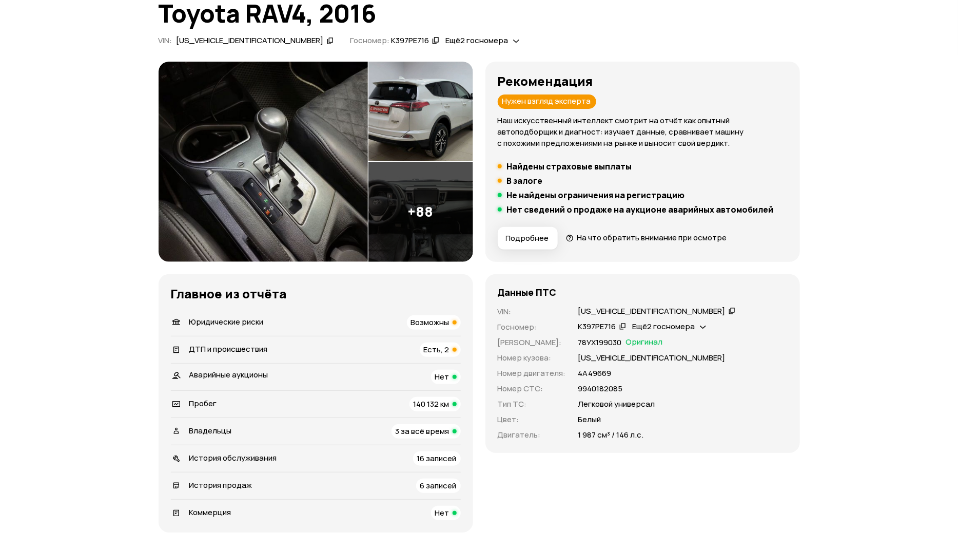
scroll to position [77, 0]
click at [216, 404] on span "Пробег" at bounding box center [203, 402] width 28 height 11
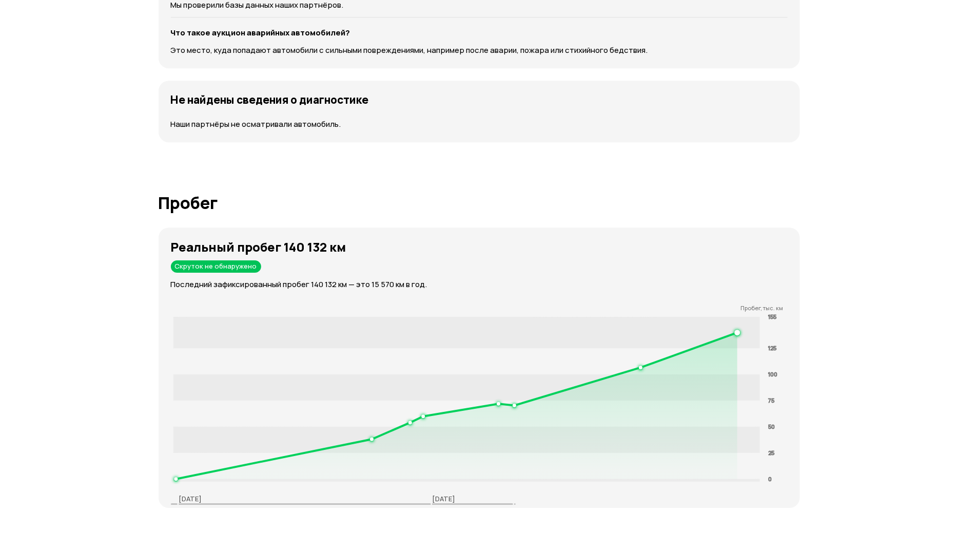
scroll to position [1616, 0]
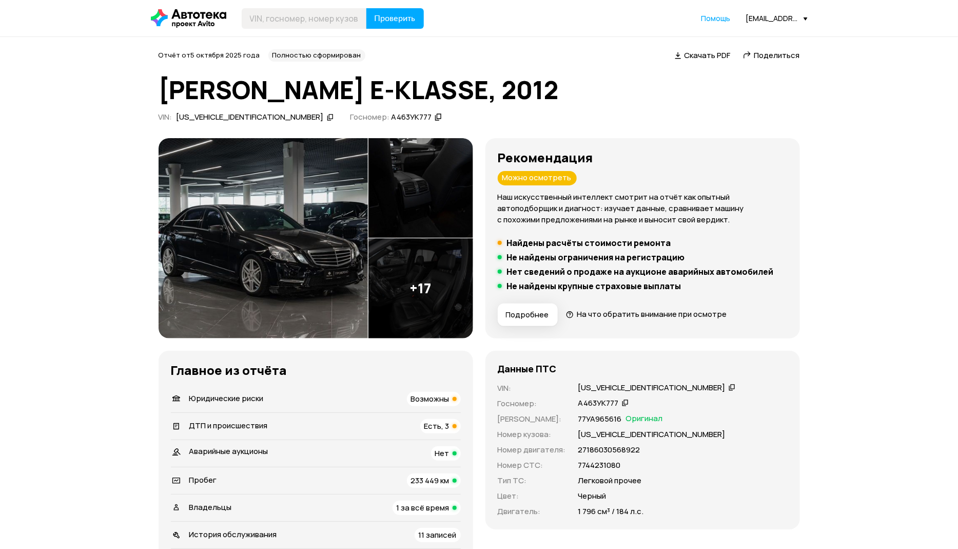
click at [245, 425] on span "ДТП и происшествия" at bounding box center [228, 425] width 79 height 11
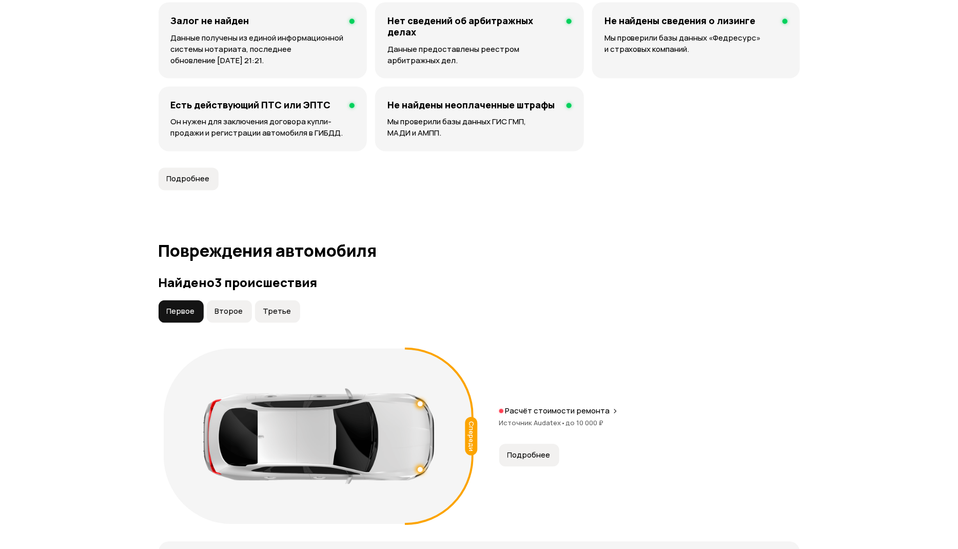
scroll to position [1084, 0]
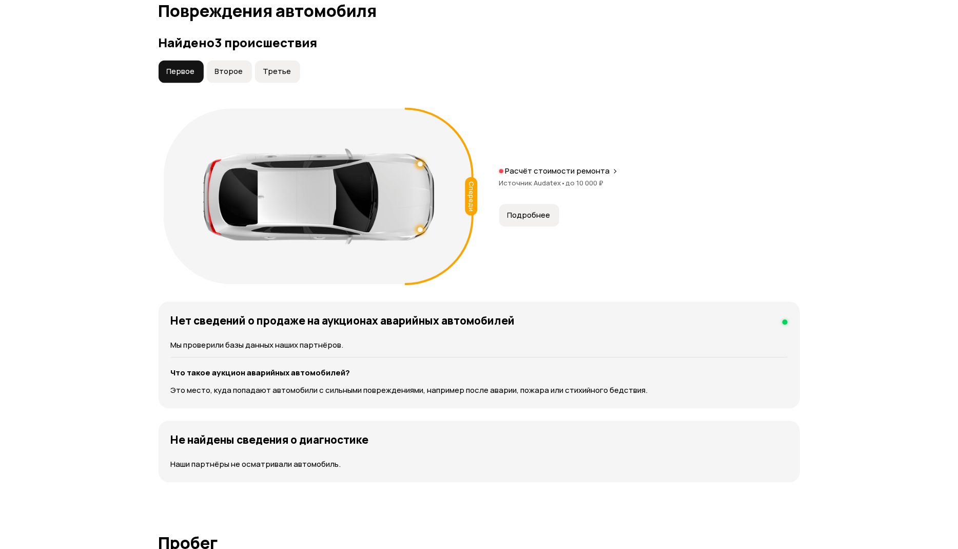
click at [276, 79] on button "Третье" at bounding box center [277, 71] width 45 height 23
click at [245, 65] on button "Второе" at bounding box center [229, 71] width 45 height 23
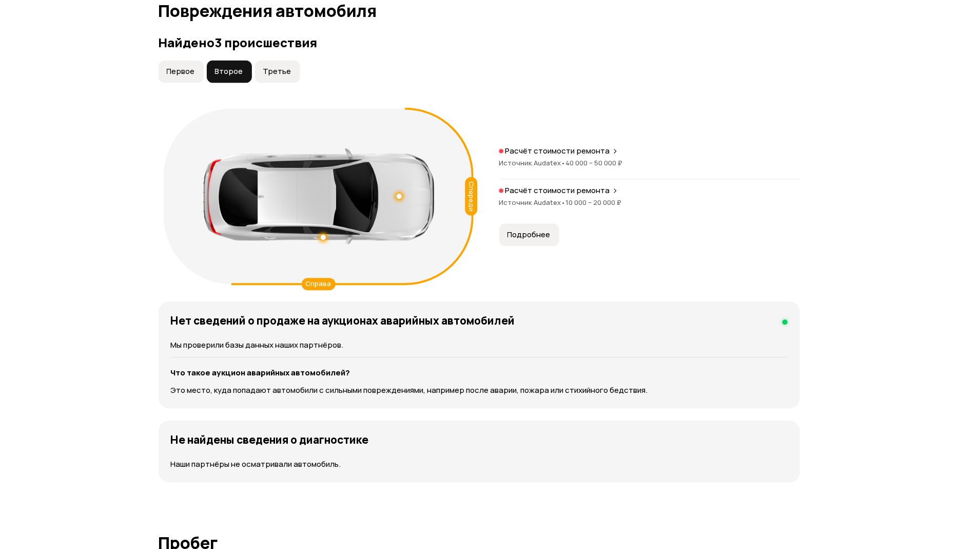
click at [165, 78] on button "Первое" at bounding box center [181, 71] width 45 height 23
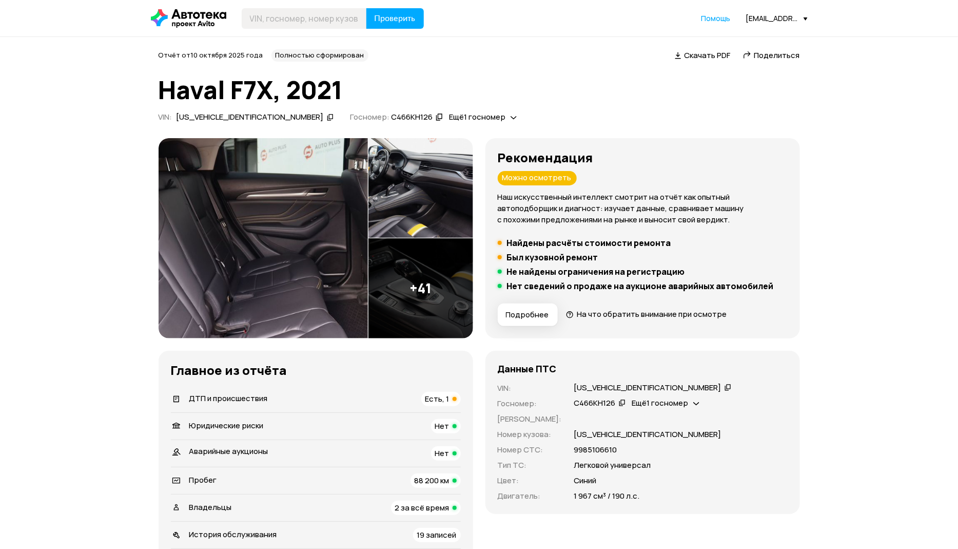
click at [260, 400] on span "ДТП и происшествия" at bounding box center [228, 398] width 79 height 11
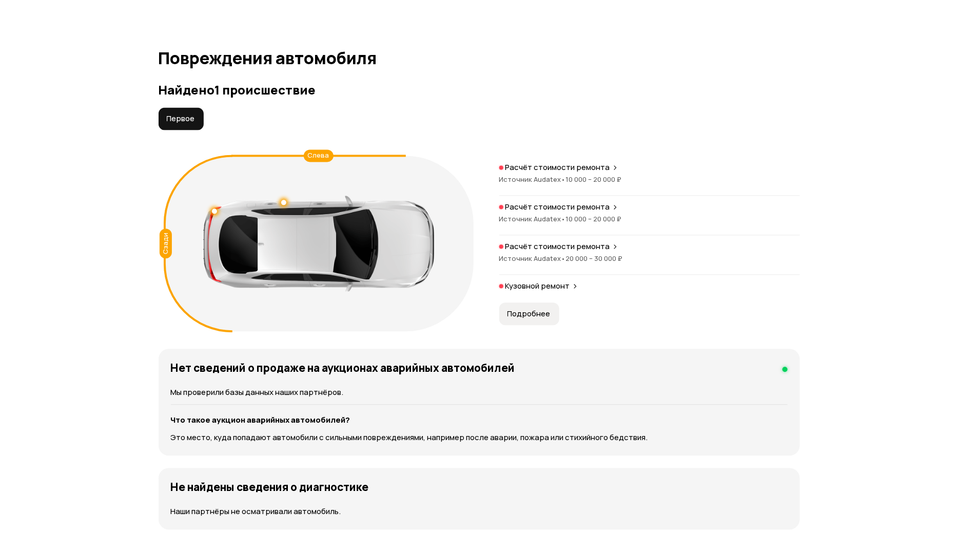
scroll to position [1063, 0]
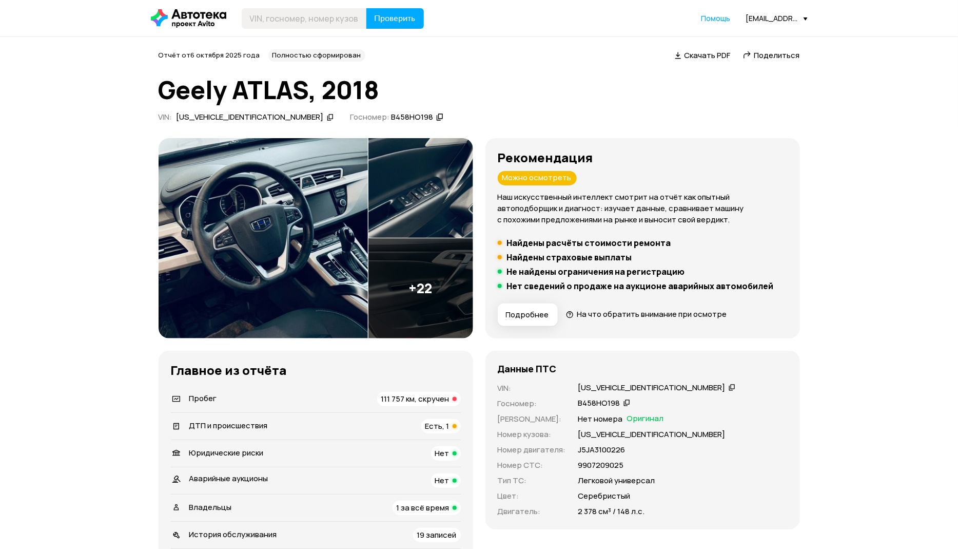
click at [402, 405] on div "111 757 км, скручен" at bounding box center [419, 399] width 84 height 14
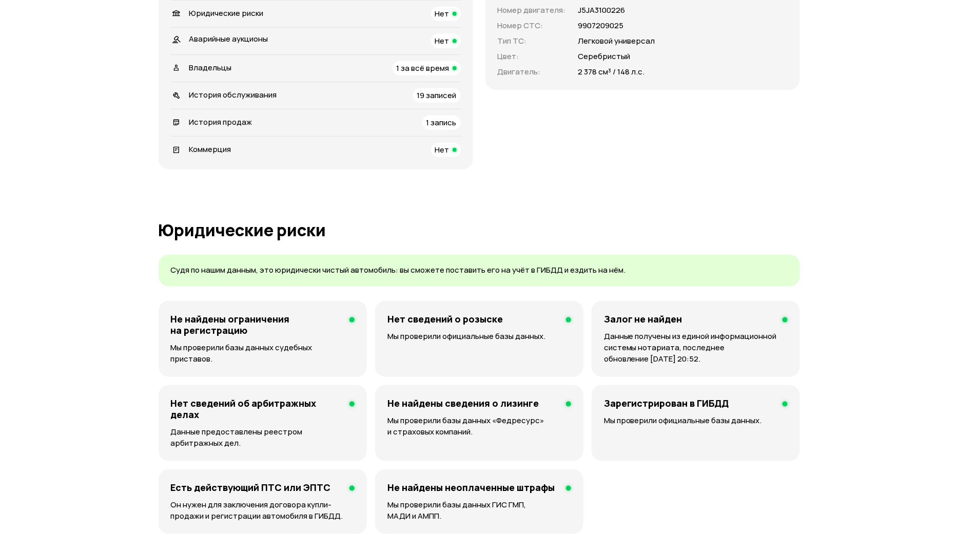
scroll to position [439, 0]
click at [218, 70] on span "Владельцы" at bounding box center [210, 68] width 43 height 11
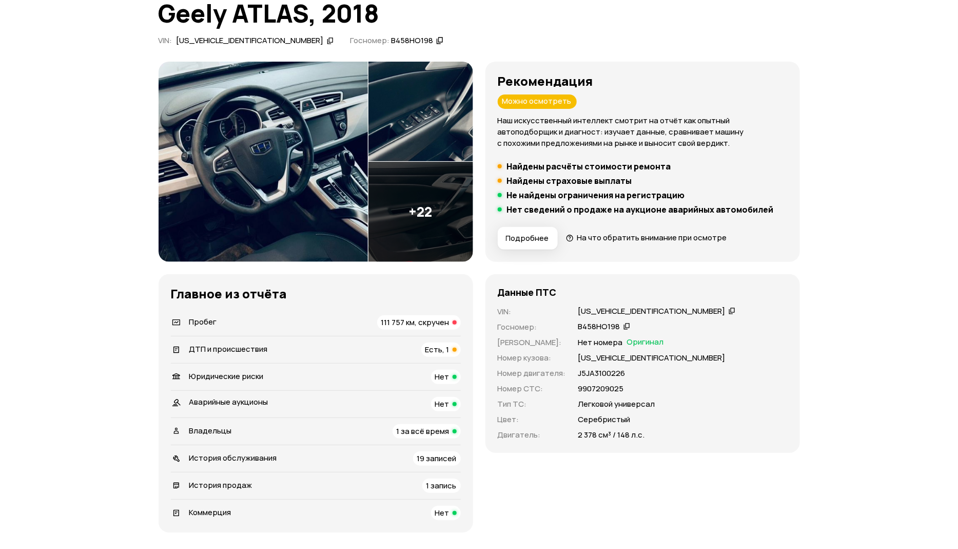
scroll to position [77, 0]
click at [279, 319] on div "Пробег 111 757 км, скручен" at bounding box center [316, 322] width 290 height 14
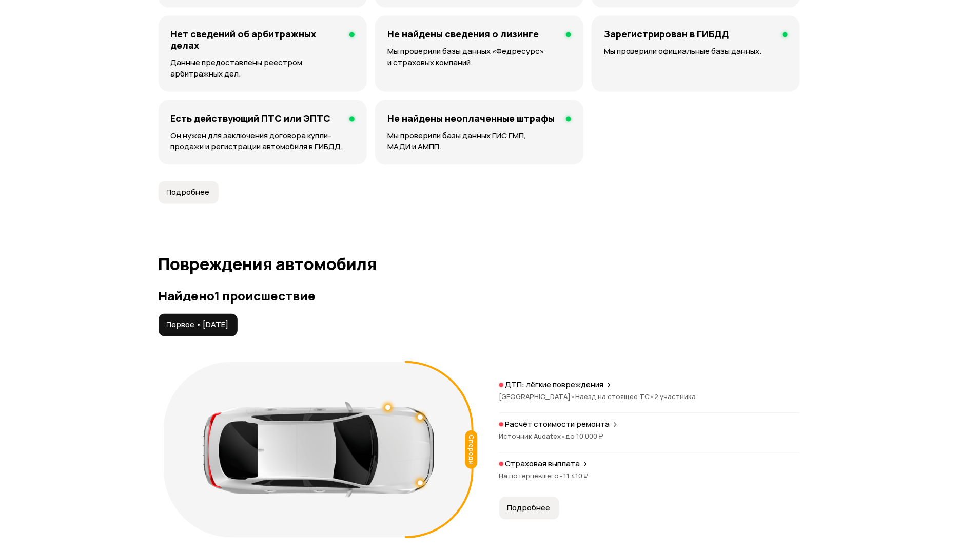
scroll to position [824, 0]
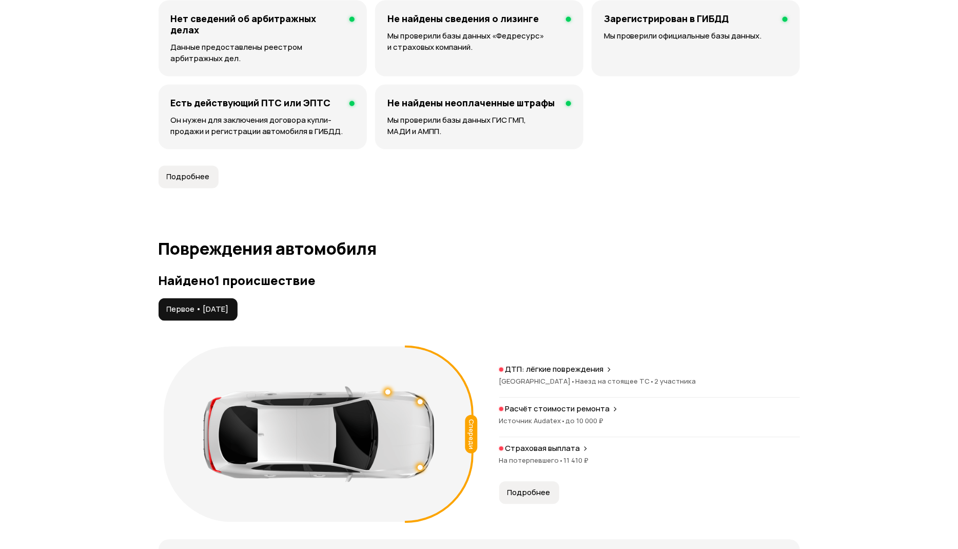
click at [556, 412] on p "Расчёт стоимости ремонта" at bounding box center [558, 409] width 105 height 10
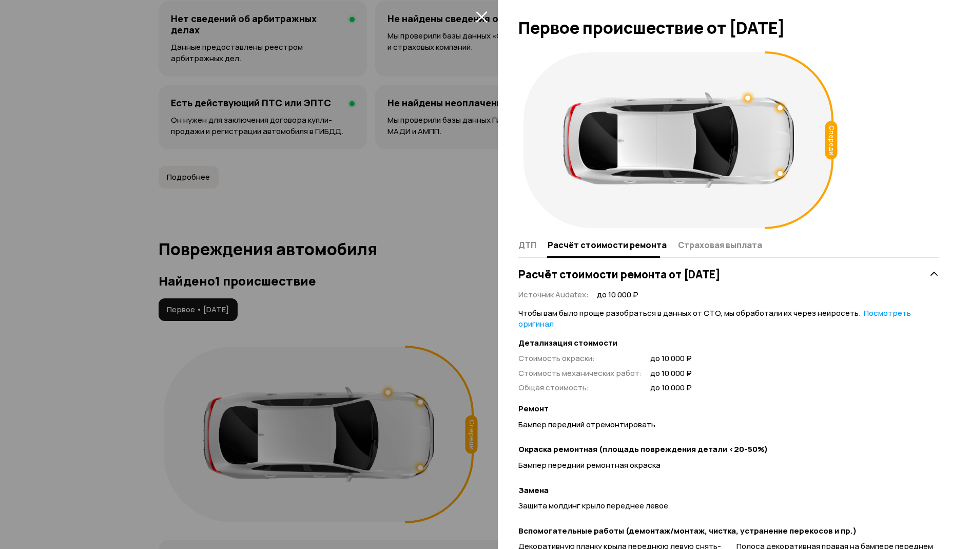
click at [483, 11] on icon "закрыть" at bounding box center [482, 17] width 12 height 12
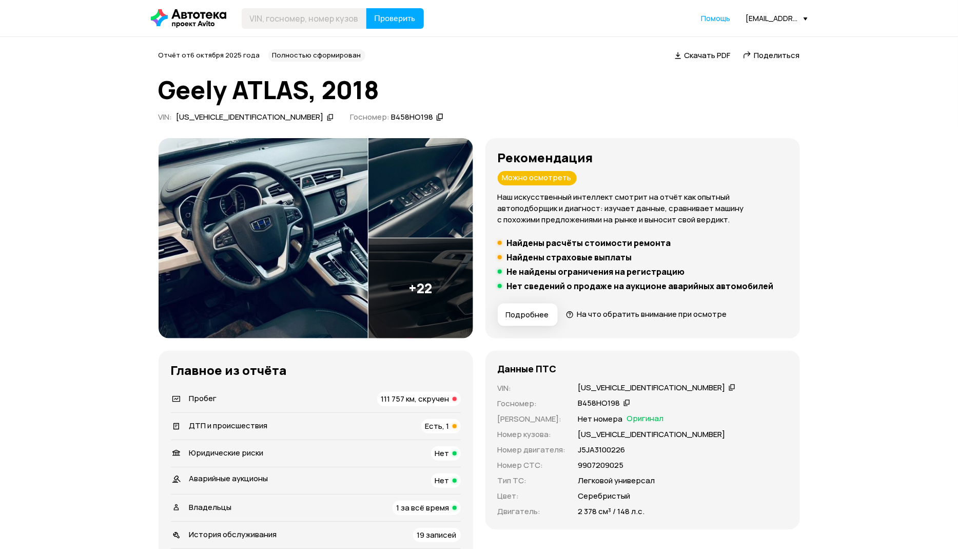
scroll to position [0, 0]
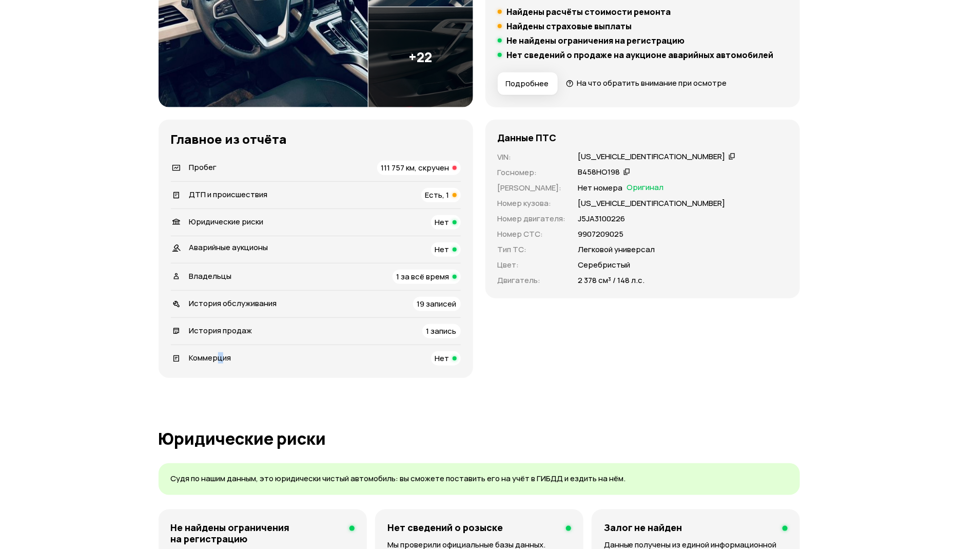
click at [221, 351] on div "Коммерция Нет" at bounding box center [316, 358] width 290 height 14
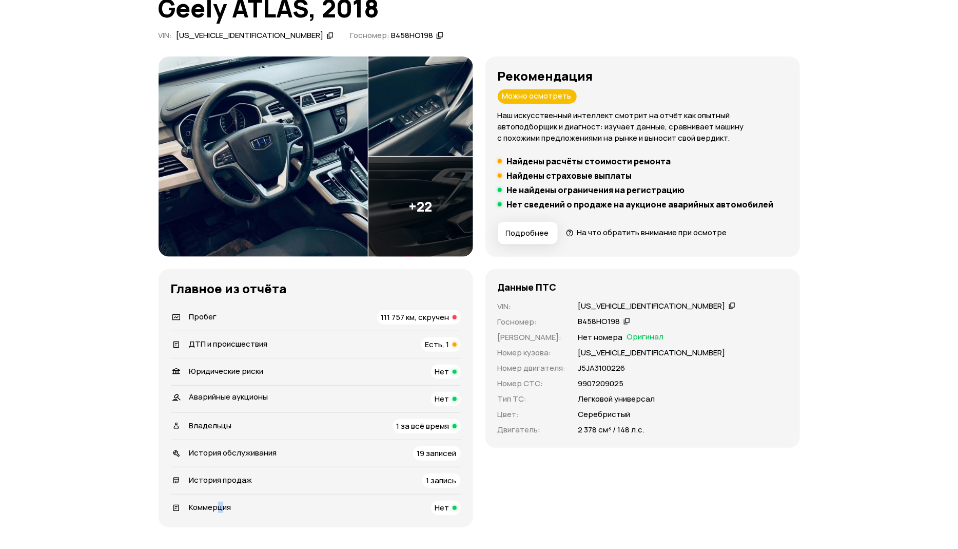
scroll to position [58, 0]
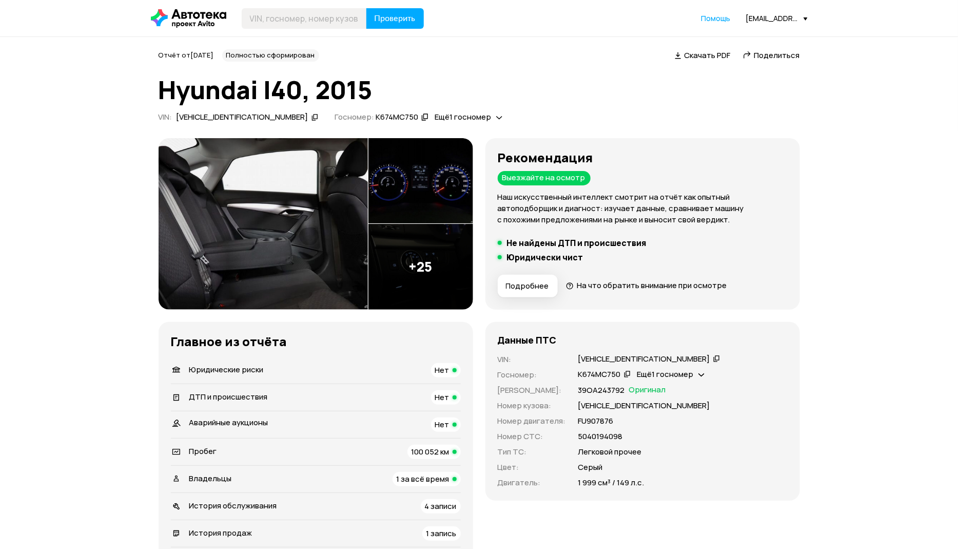
click at [370, 180] on img at bounding box center [421, 181] width 105 height 86
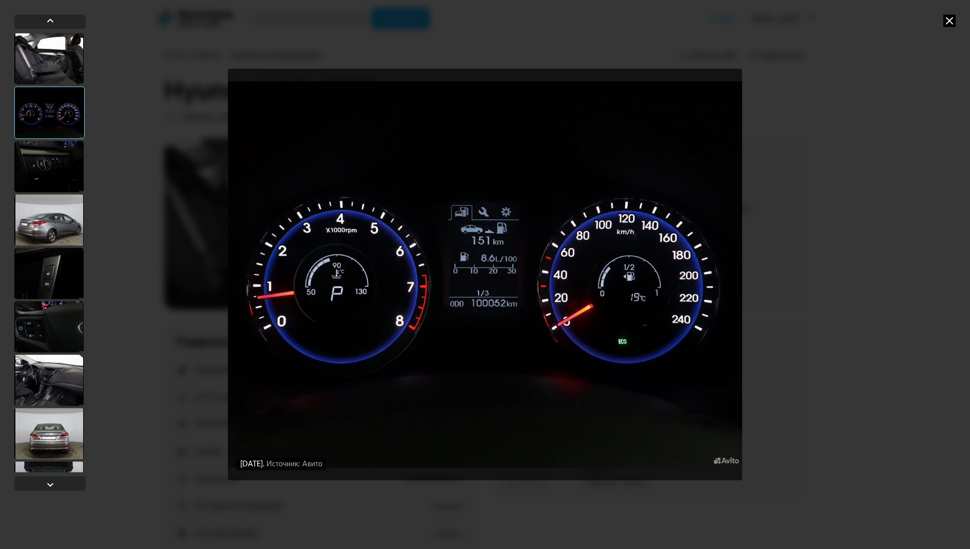
click at [479, 258] on img "Go to Slide 2" at bounding box center [485, 275] width 514 height 412
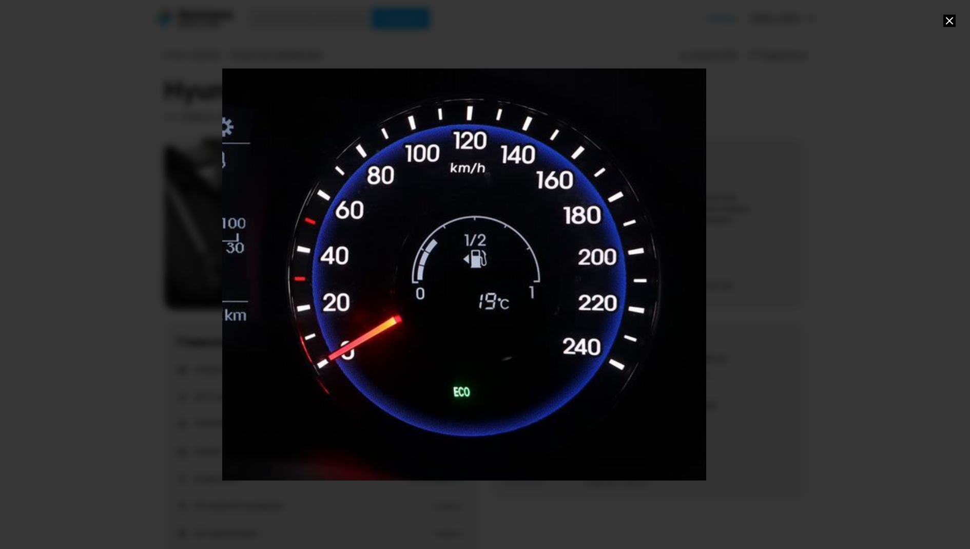
drag, startPoint x: 609, startPoint y: 270, endPoint x: 305, endPoint y: 251, distance: 304.5
click at [305, 251] on div "Go to Slide 2" at bounding box center [180, 254] width 1051 height 823
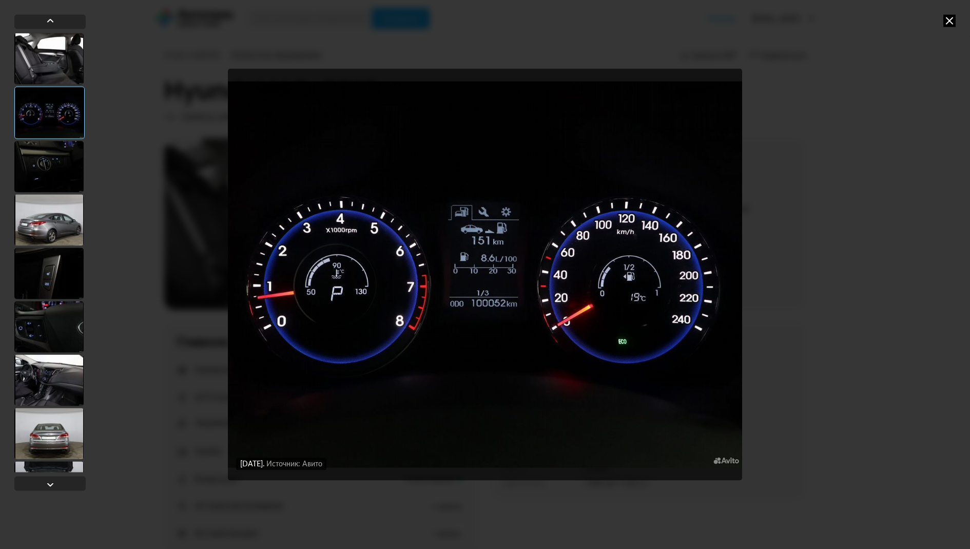
click at [947, 22] on icon at bounding box center [950, 20] width 12 height 12
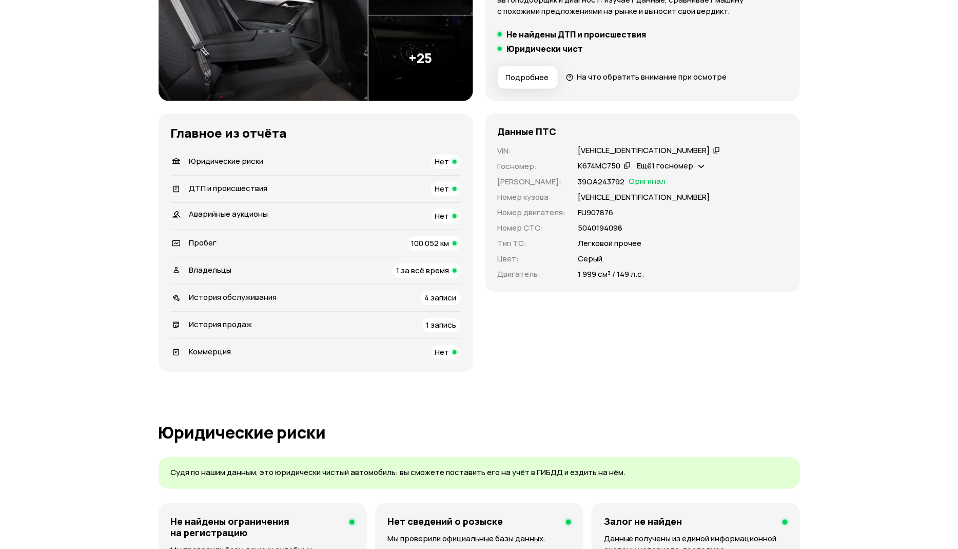
scroll to position [231, 0]
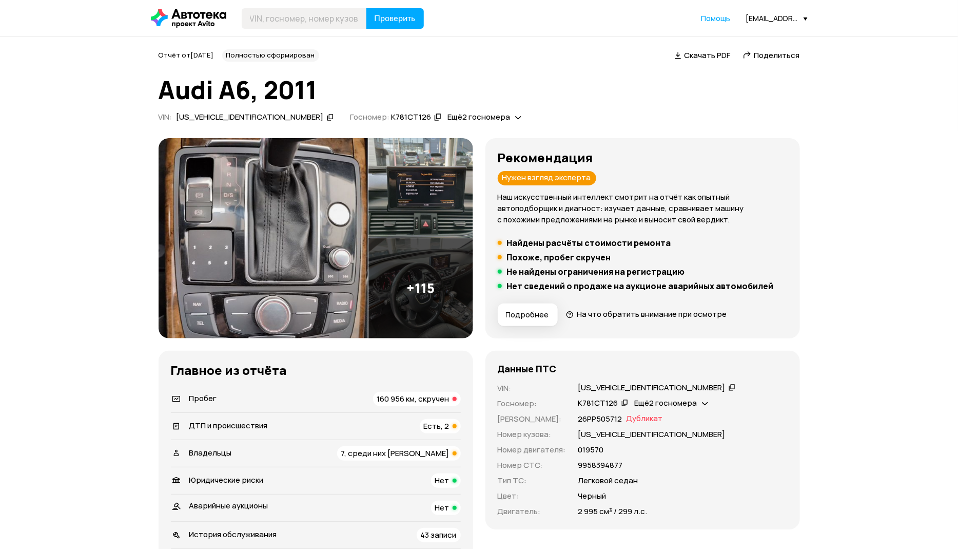
click at [381, 402] on span "160 956 км, скручен" at bounding box center [413, 398] width 72 height 11
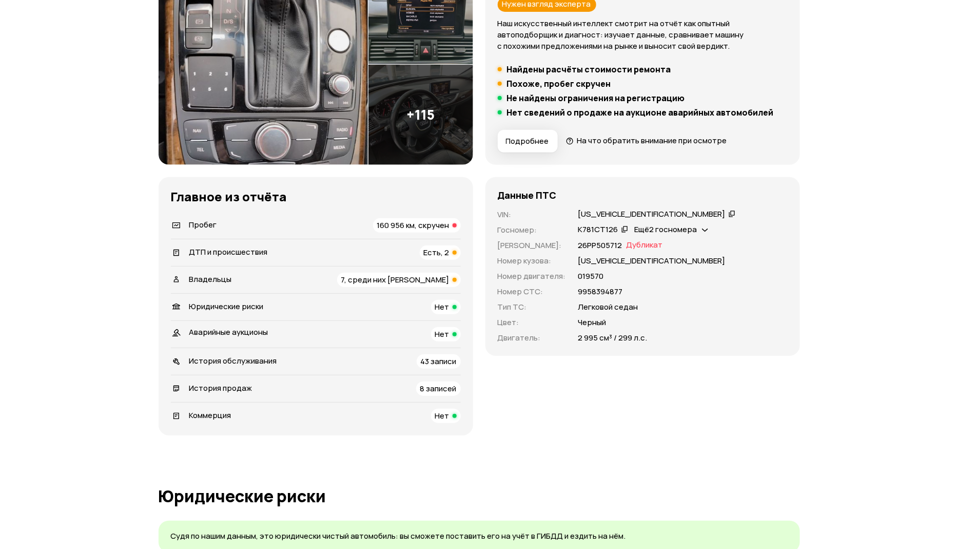
scroll to position [140, 0]
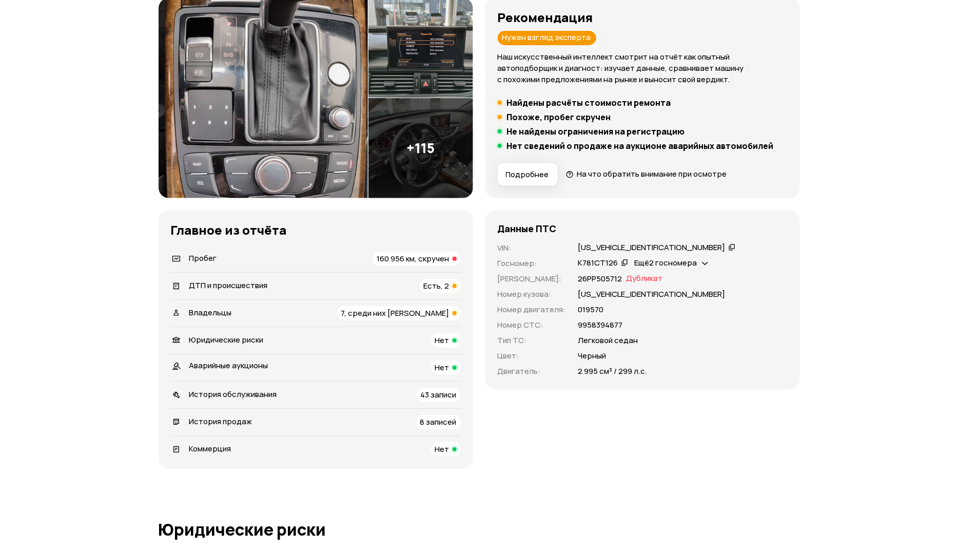
click at [392, 316] on span "7, среди них [PERSON_NAME]" at bounding box center [395, 313] width 108 height 11
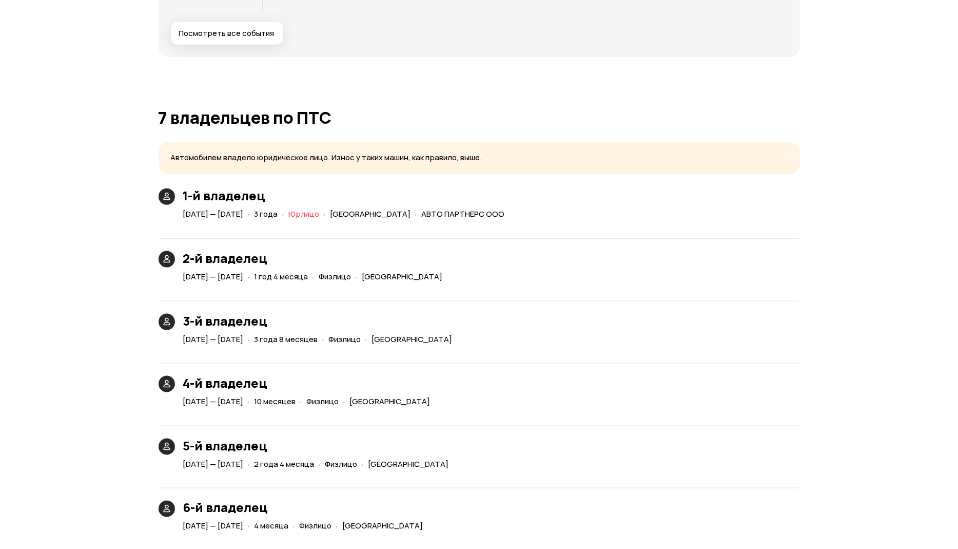
scroll to position [2506, 0]
